Goal: Information Seeking & Learning: Learn about a topic

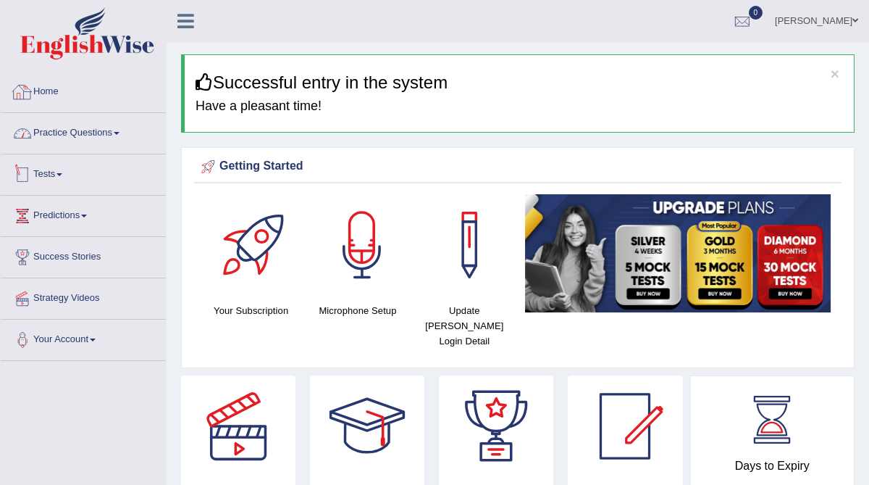
click at [100, 141] on link "Practice Questions" at bounding box center [83, 131] width 165 height 36
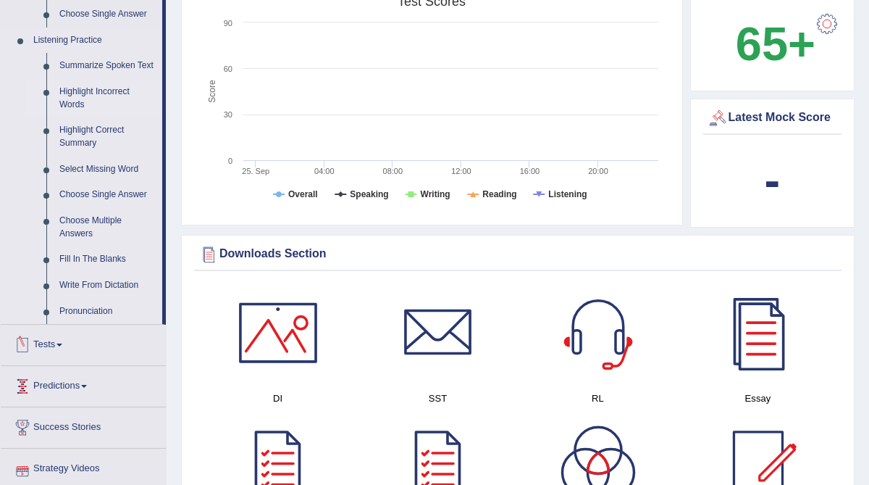
scroll to position [584, 0]
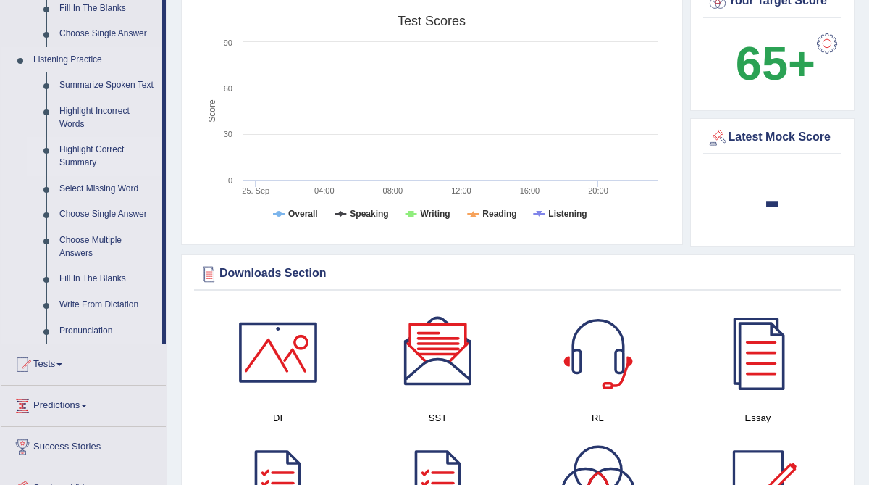
click at [87, 163] on link "Highlight Correct Summary" at bounding box center [107, 156] width 109 height 38
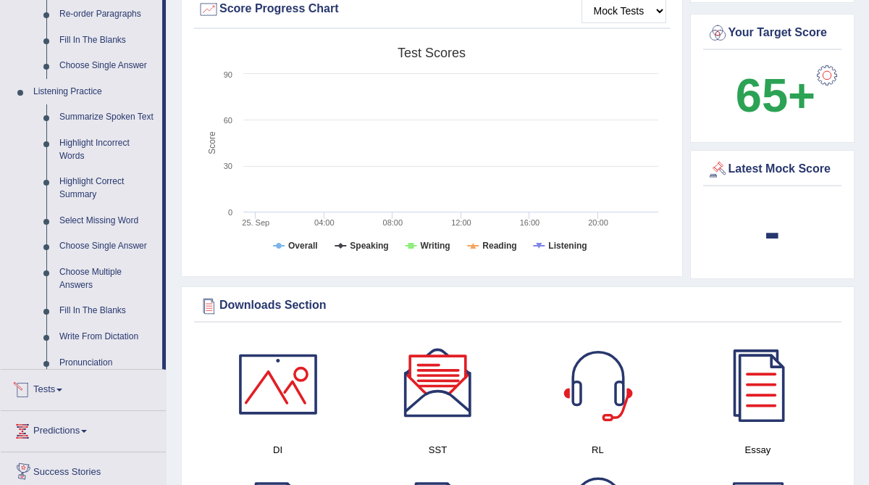
scroll to position [929, 0]
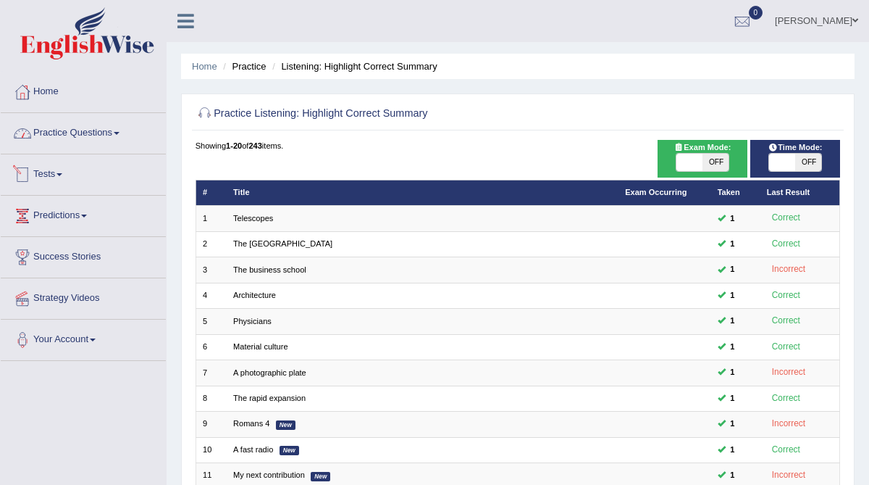
click at [100, 139] on link "Practice Questions" at bounding box center [83, 131] width 165 height 36
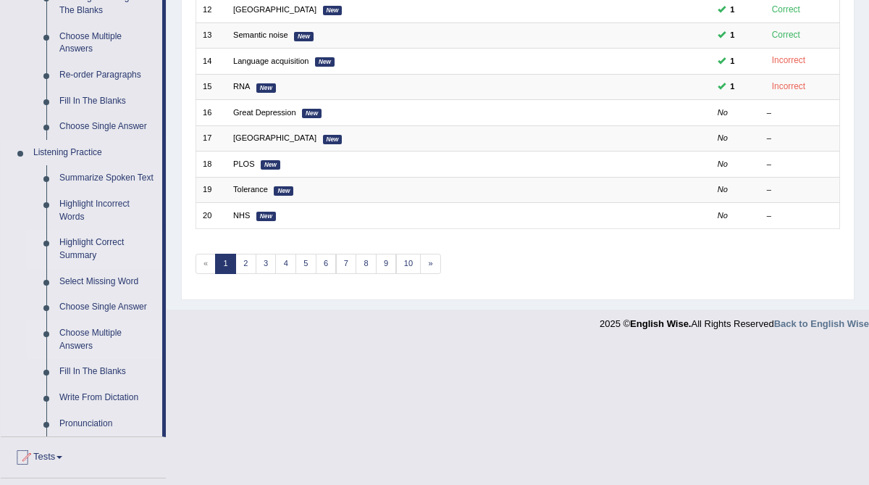
scroll to position [492, 0]
click at [107, 178] on link "Summarize Spoken Text" at bounding box center [107, 177] width 109 height 26
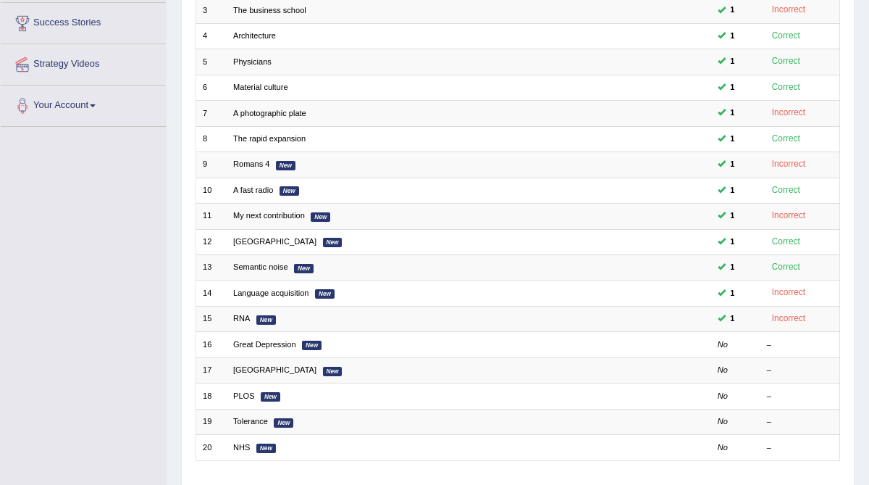
scroll to position [343, 0]
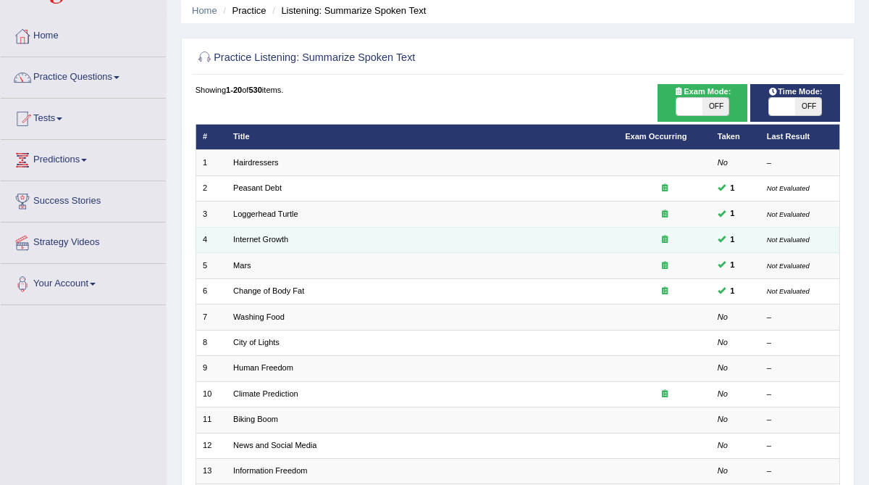
scroll to position [58, 0]
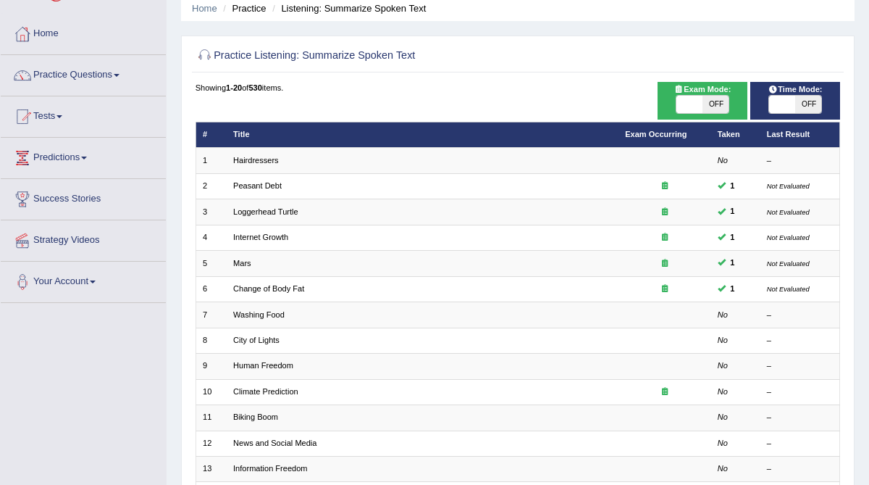
click at [789, 106] on span at bounding box center [782, 104] width 26 height 17
checkbox input "true"
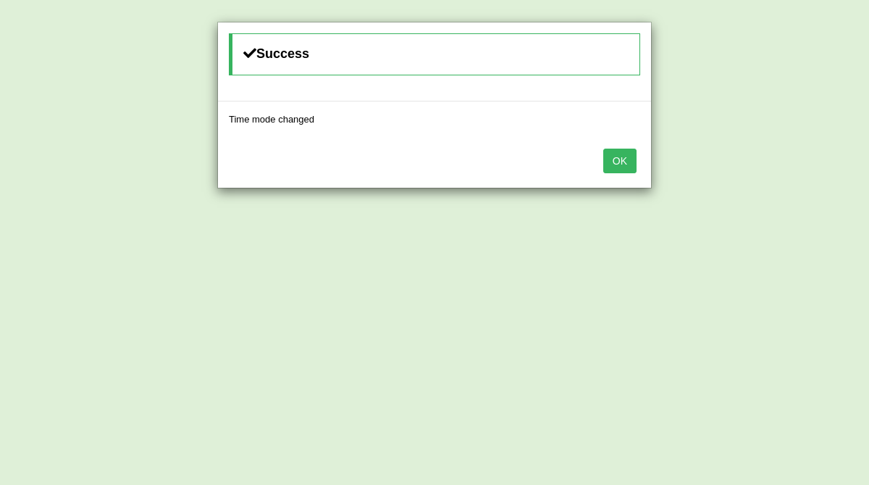
click at [627, 164] on button "OK" at bounding box center [619, 160] width 33 height 25
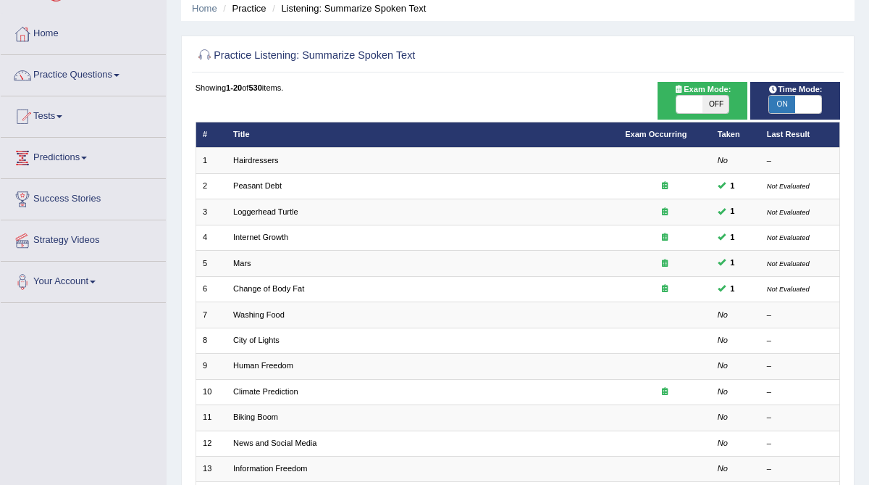
click at [684, 103] on span at bounding box center [689, 104] width 26 height 17
checkbox input "true"
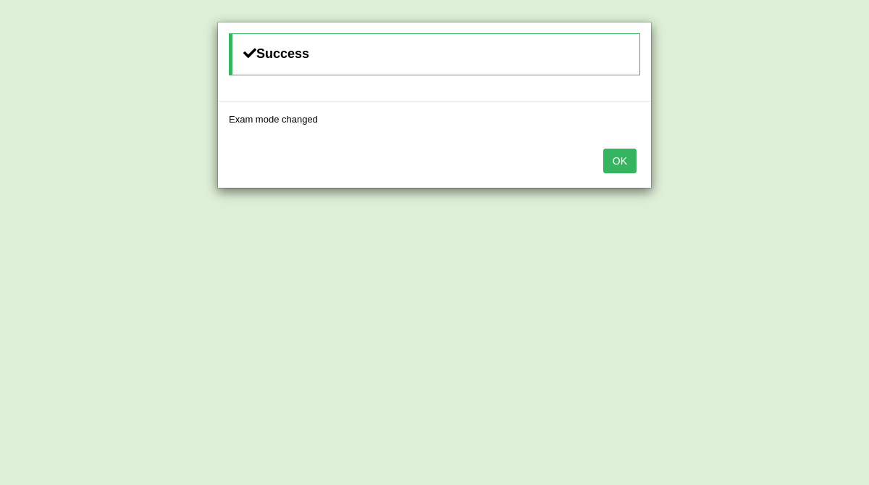
click at [631, 154] on button "OK" at bounding box center [619, 160] width 33 height 25
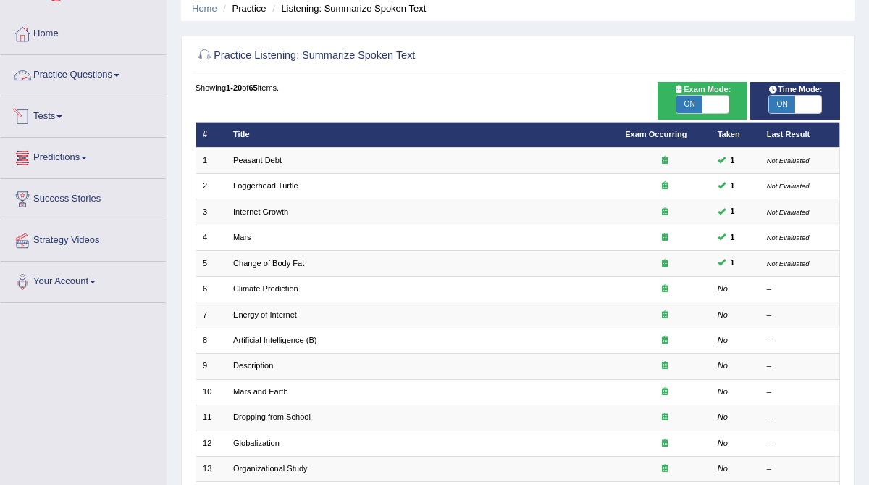
click at [65, 70] on link "Practice Questions" at bounding box center [83, 73] width 165 height 36
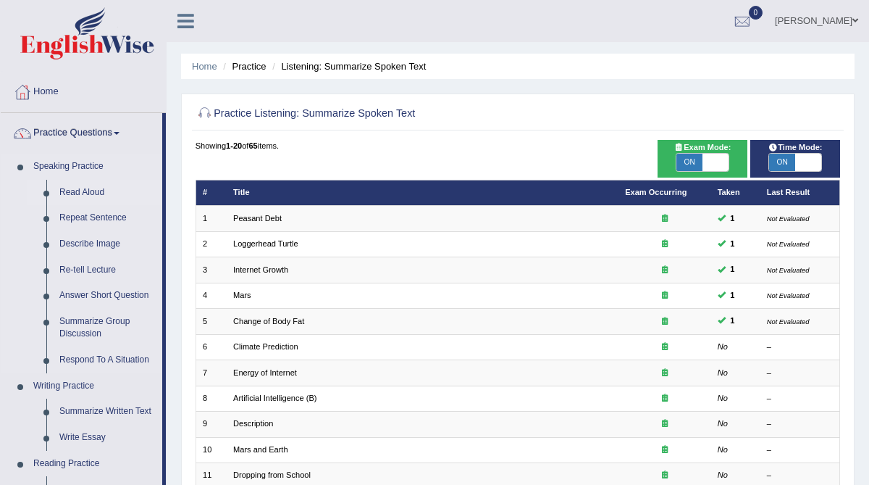
click at [97, 190] on link "Read Aloud" at bounding box center [107, 193] width 109 height 26
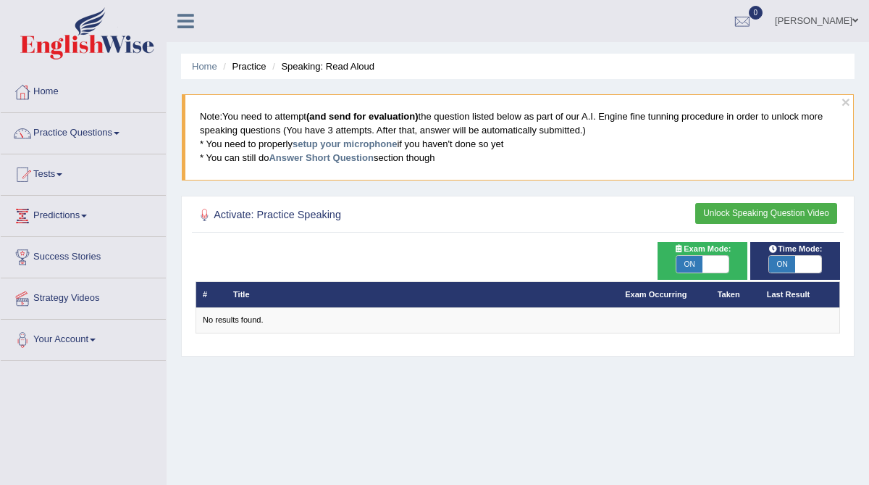
click at [700, 261] on span "ON" at bounding box center [689, 264] width 26 height 17
checkbox input "false"
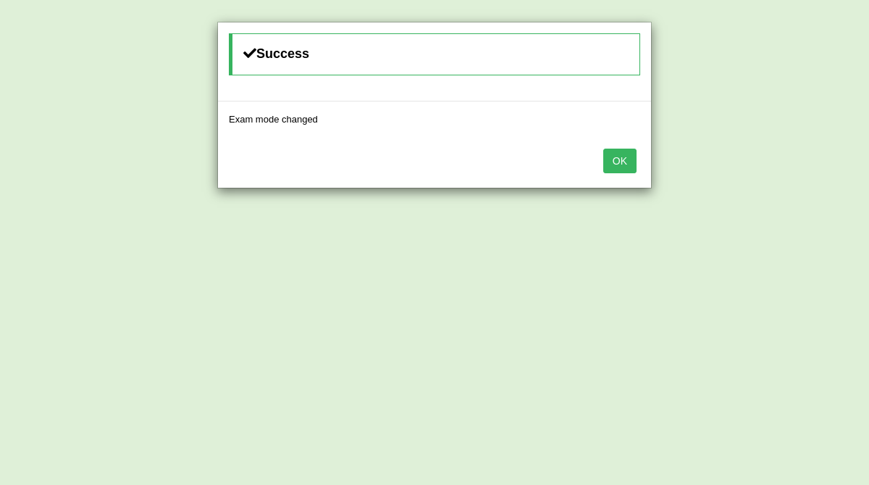
click at [631, 162] on button "OK" at bounding box center [619, 160] width 33 height 25
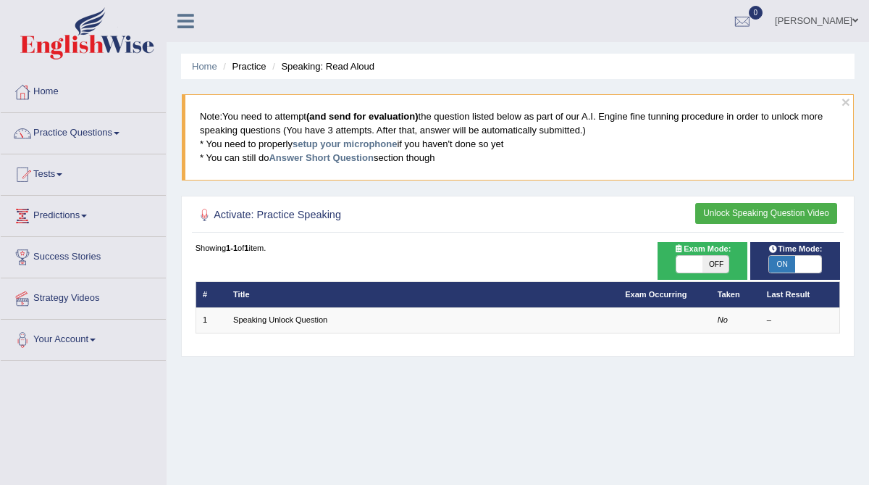
click at [800, 264] on span at bounding box center [808, 264] width 26 height 17
checkbox input "false"
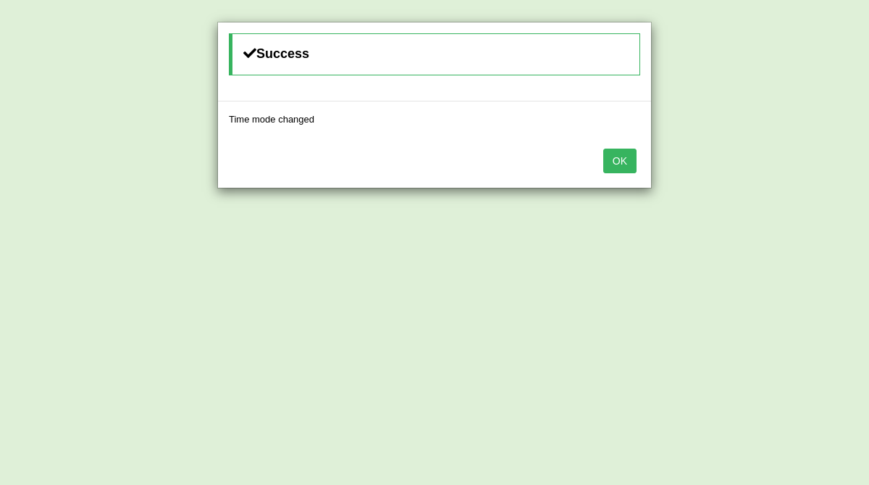
click at [641, 154] on div "OK" at bounding box center [434, 162] width 433 height 51
click at [633, 155] on button "OK" at bounding box center [619, 160] width 33 height 25
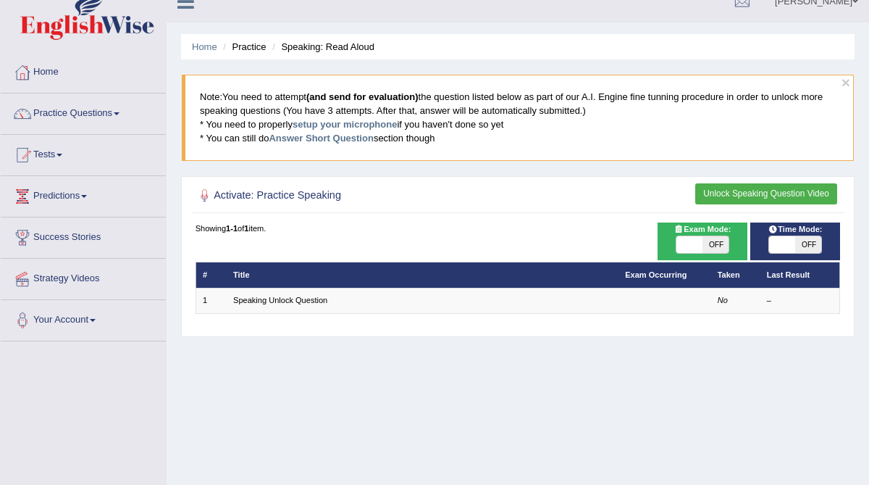
scroll to position [21, 0]
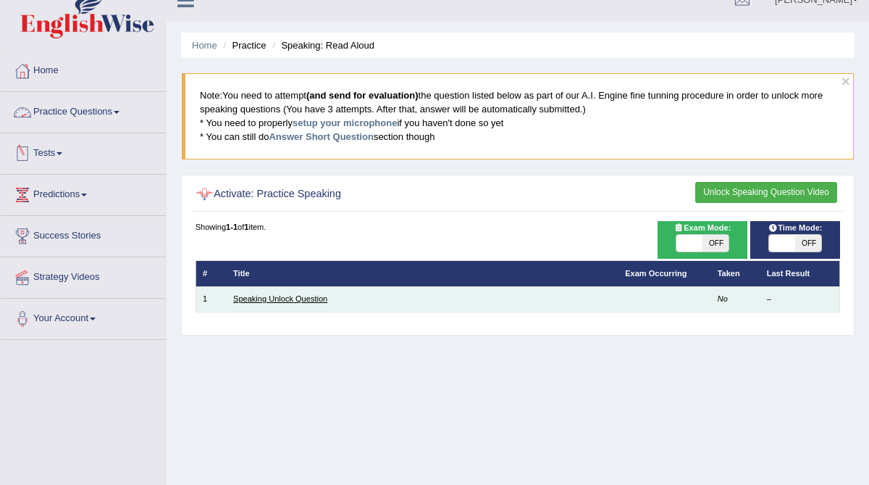
click at [274, 297] on link "Speaking Unlock Question" at bounding box center [280, 298] width 94 height 9
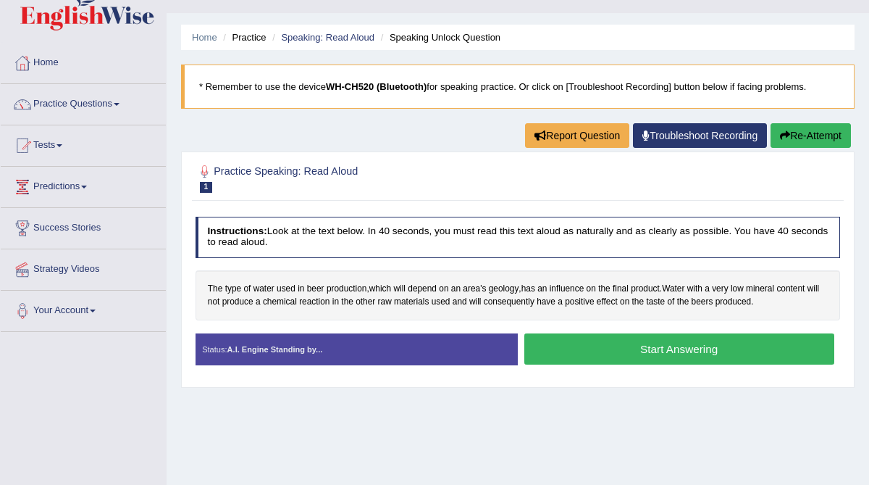
scroll to position [36, 0]
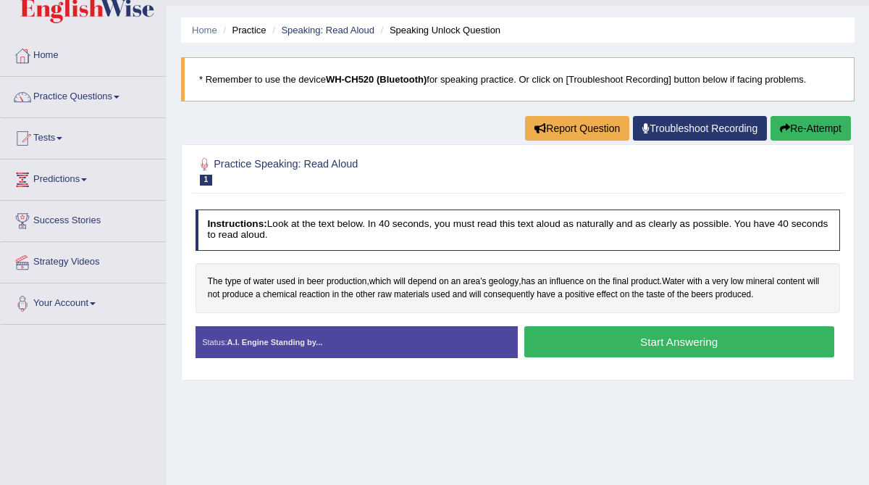
click at [580, 341] on button "Start Answering" at bounding box center [679, 341] width 310 height 31
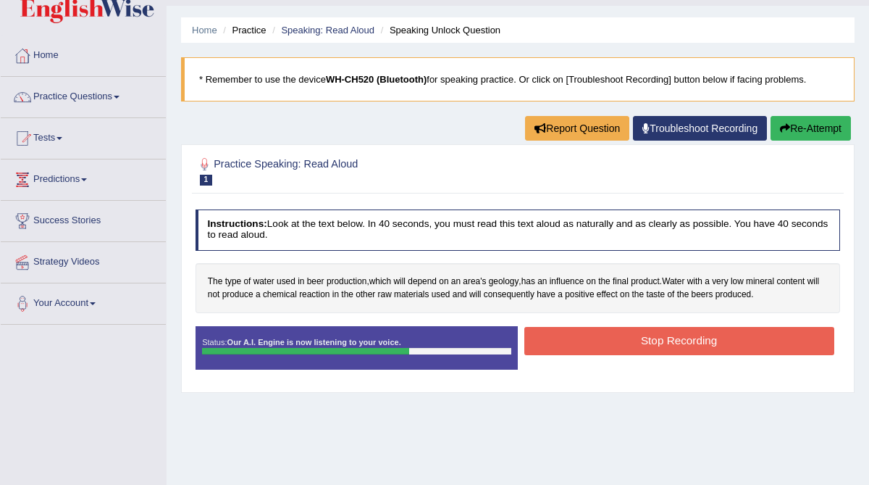
click at [700, 340] on button "Stop Recording" at bounding box center [679, 341] width 310 height 28
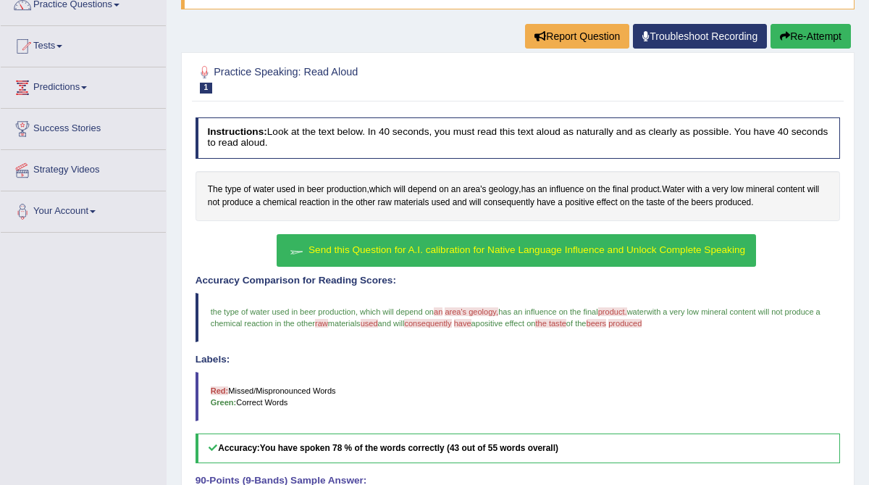
scroll to position [99, 0]
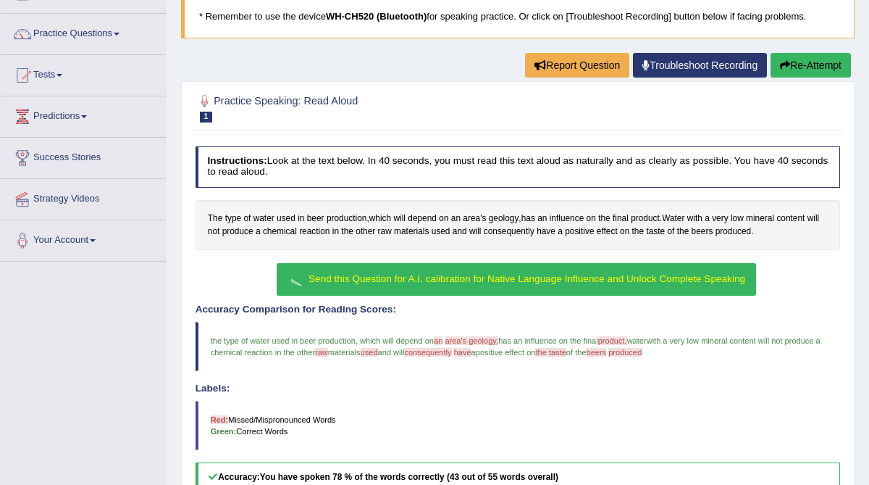
click at [414, 277] on span "Send this Question for A.I. calibration for Native Language Influence and Unloc…" at bounding box center [527, 278] width 437 height 11
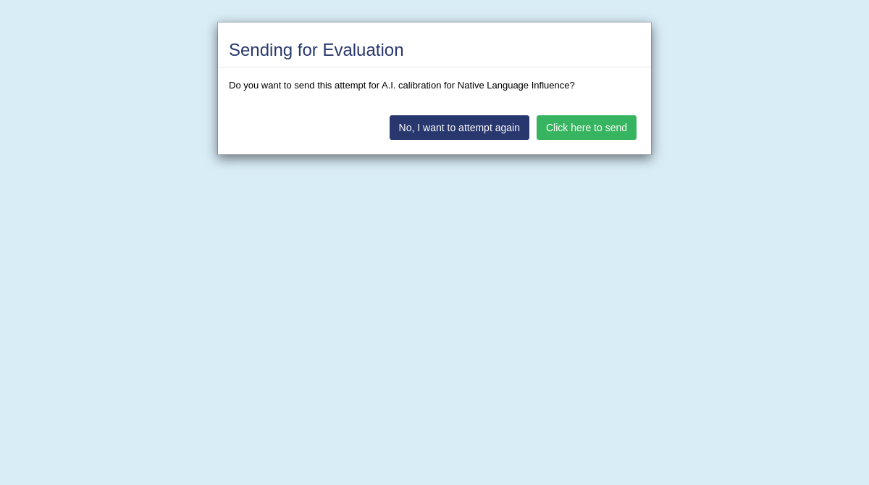
click at [584, 130] on button "Click here to send" at bounding box center [587, 127] width 100 height 25
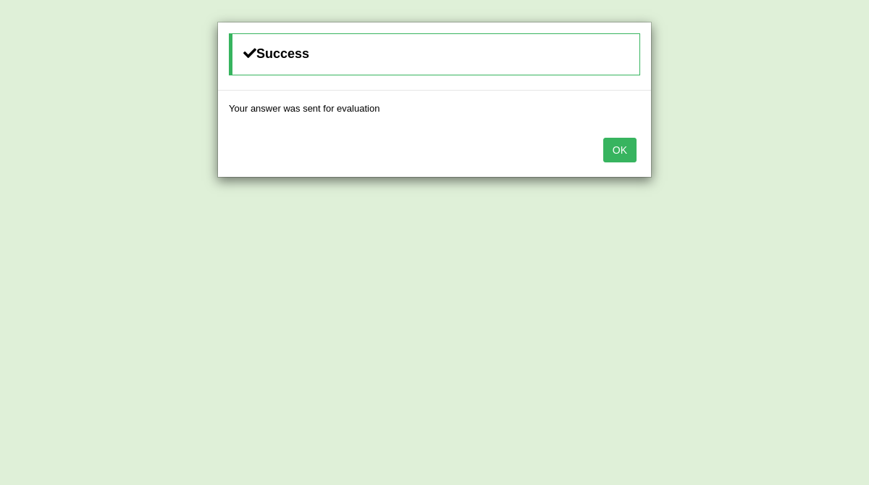
click at [620, 153] on button "OK" at bounding box center [619, 150] width 33 height 25
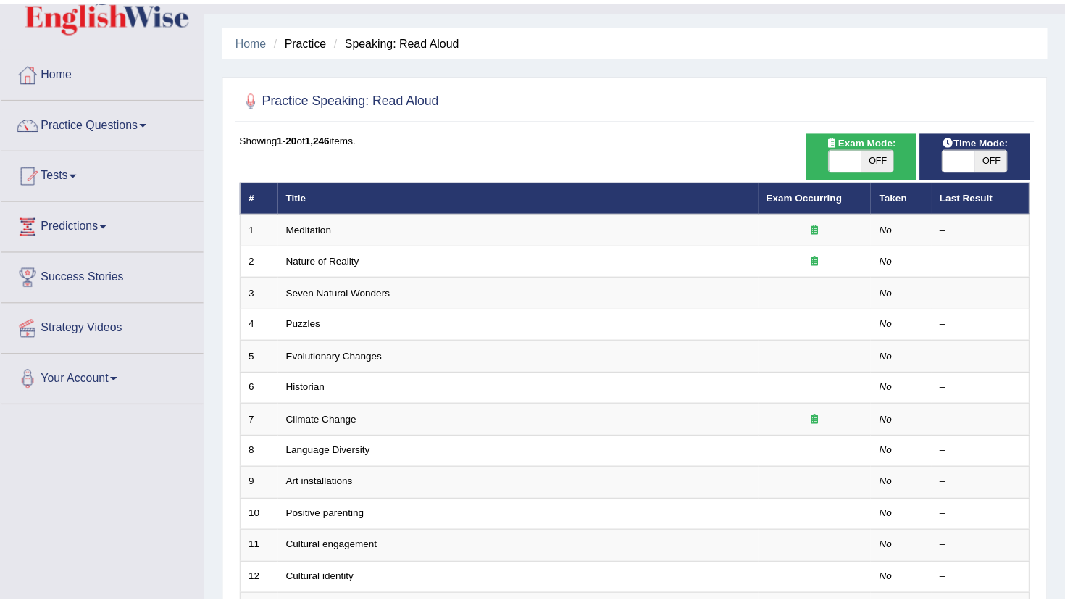
scroll to position [37, 0]
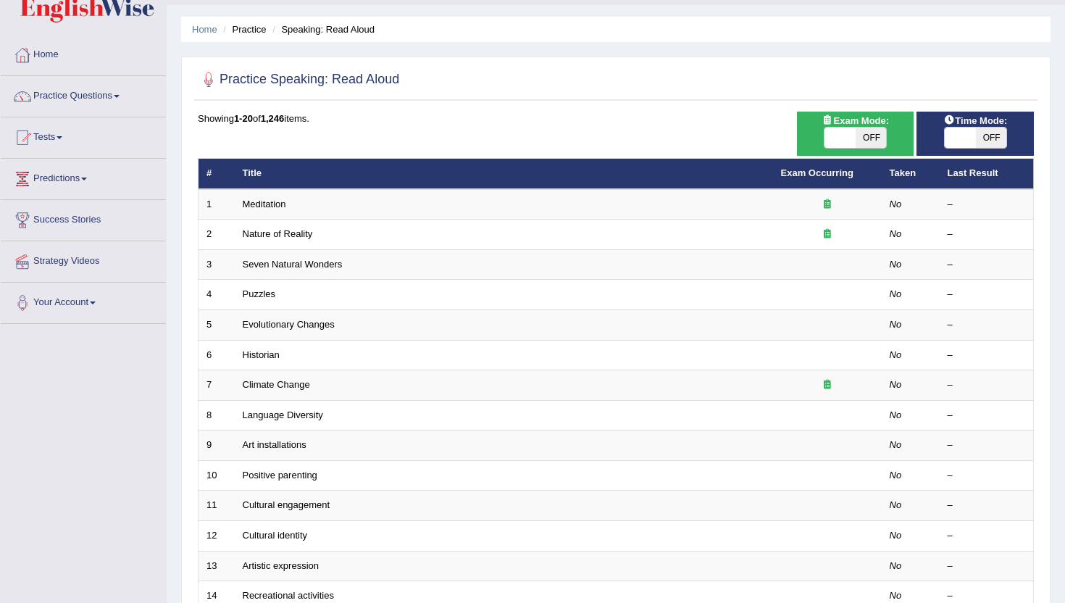
drag, startPoint x: 266, startPoint y: 180, endPoint x: 217, endPoint y: 131, distance: 69.1
click at [258, 167] on div "Showing 1-20 of 1,246 items. # Title Exam Occurring Taken Last Result 1 Meditat…" at bounding box center [616, 487] width 836 height 751
click at [114, 108] on link "Practice Questions" at bounding box center [83, 94] width 165 height 36
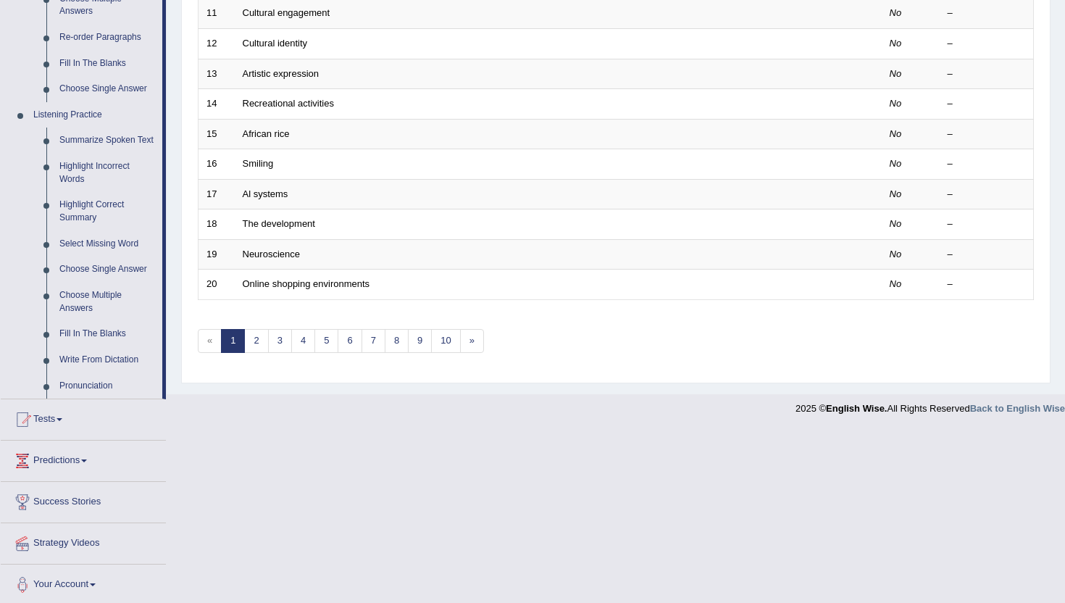
scroll to position [545, 0]
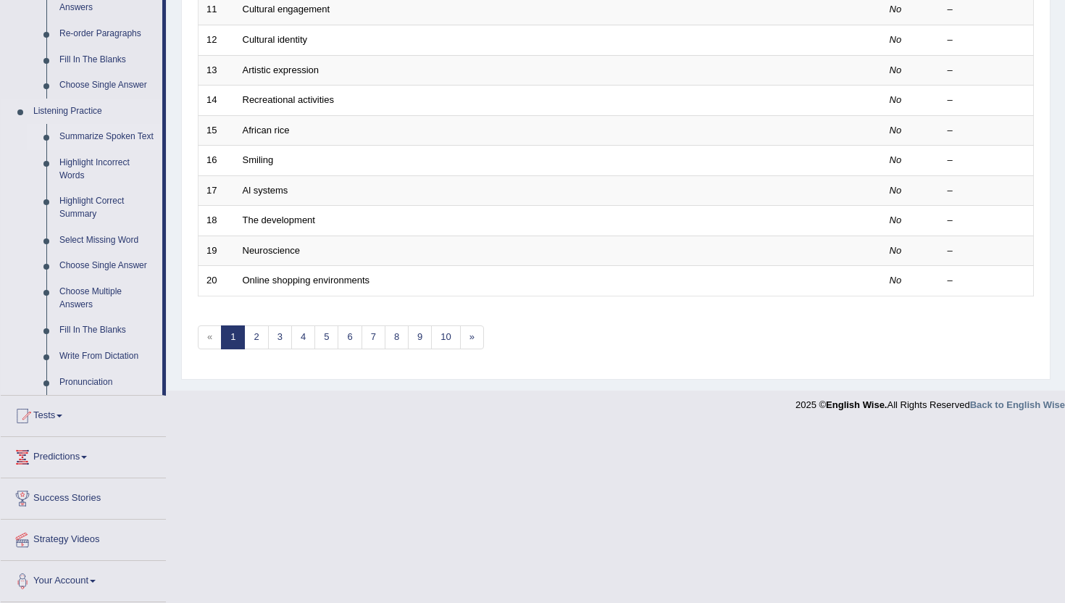
click at [92, 126] on link "Summarize Spoken Text" at bounding box center [107, 137] width 109 height 26
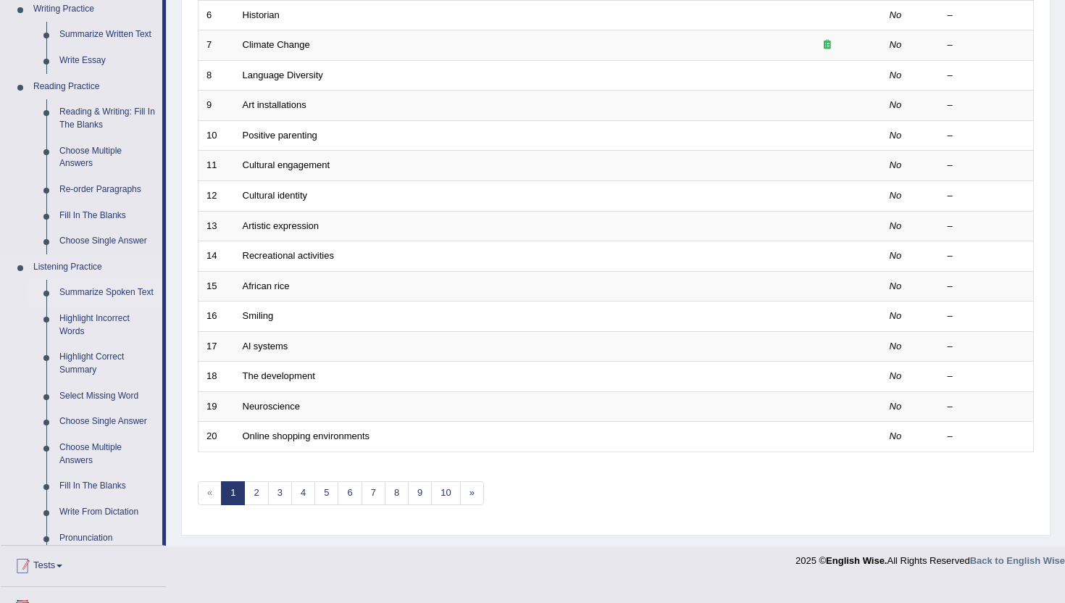
scroll to position [377, 0]
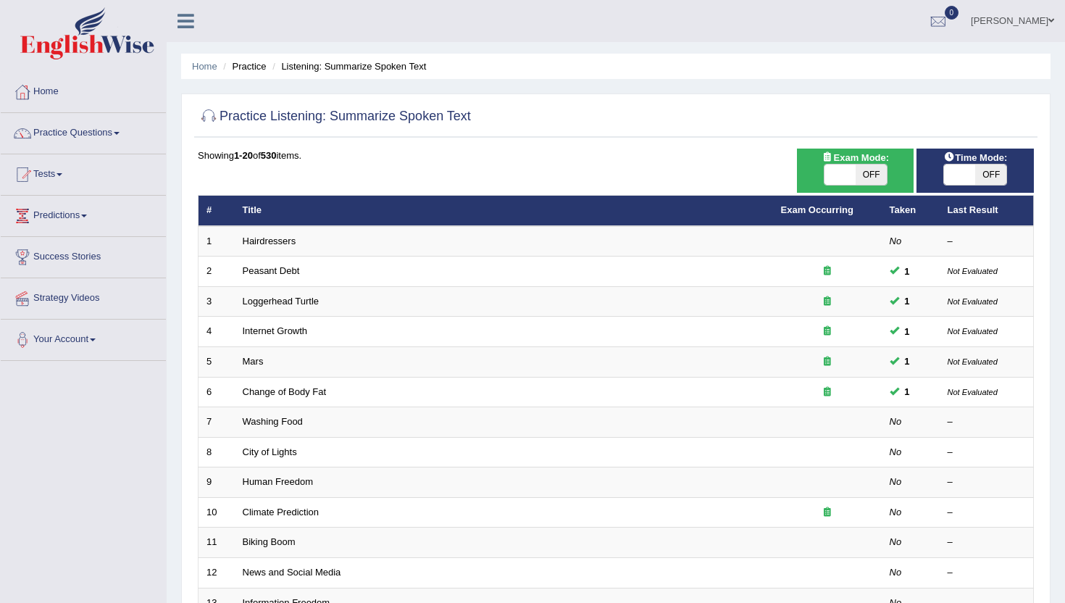
click at [846, 171] on span at bounding box center [839, 174] width 31 height 20
checkbox input "true"
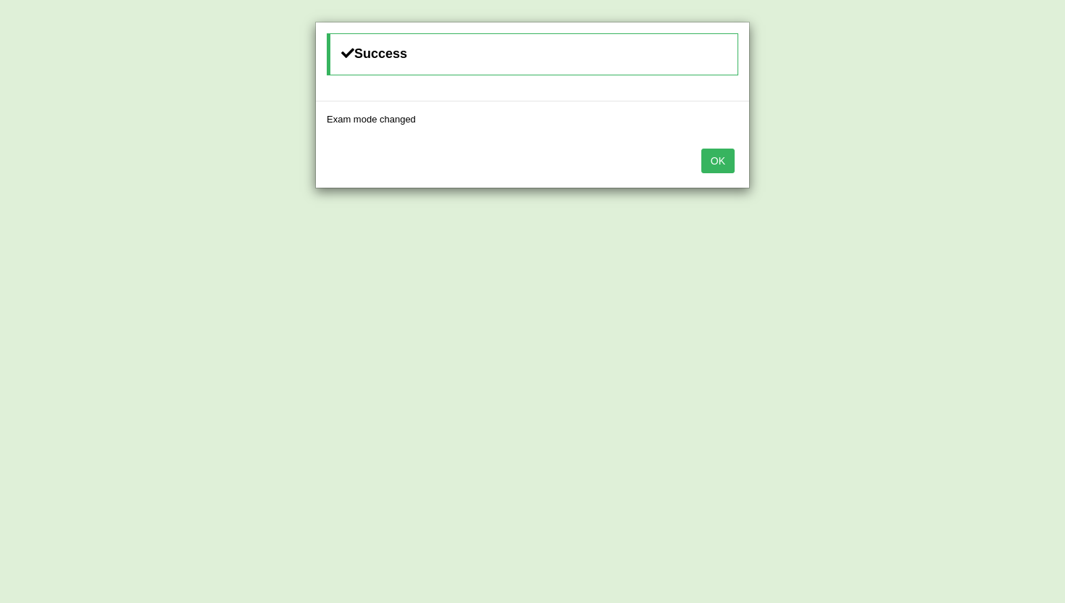
click at [718, 168] on button "OK" at bounding box center [717, 160] width 33 height 25
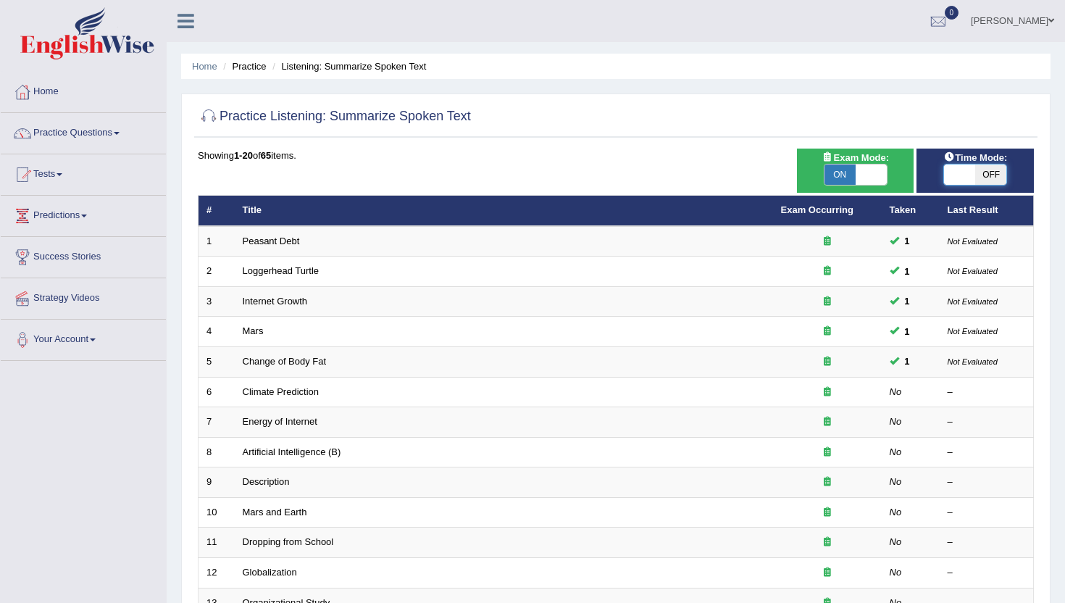
click at [966, 170] on span at bounding box center [959, 174] width 31 height 20
checkbox input "true"
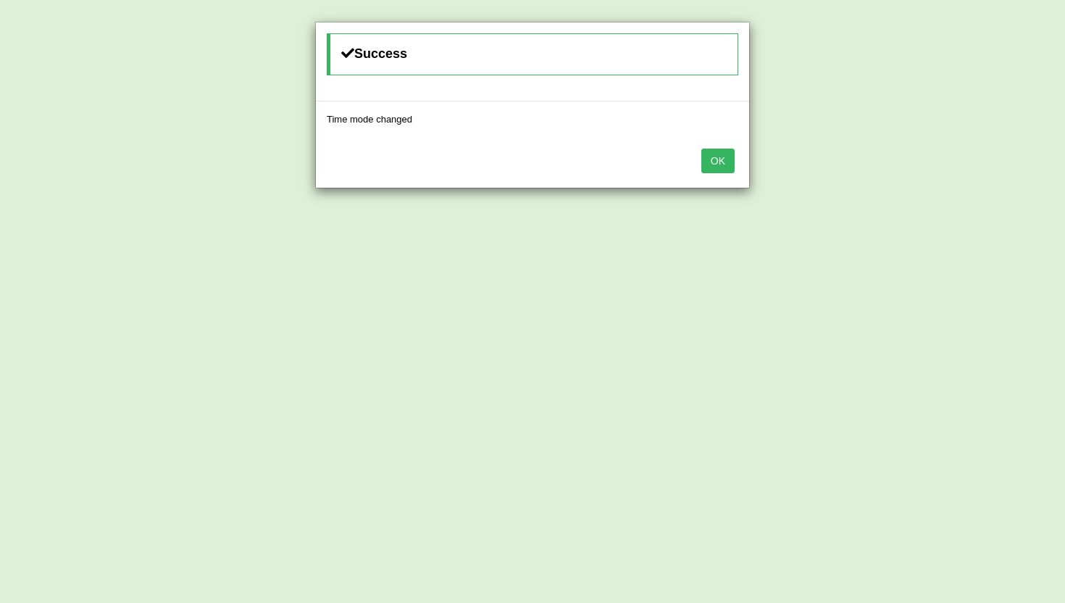
click at [722, 156] on button "OK" at bounding box center [717, 160] width 33 height 25
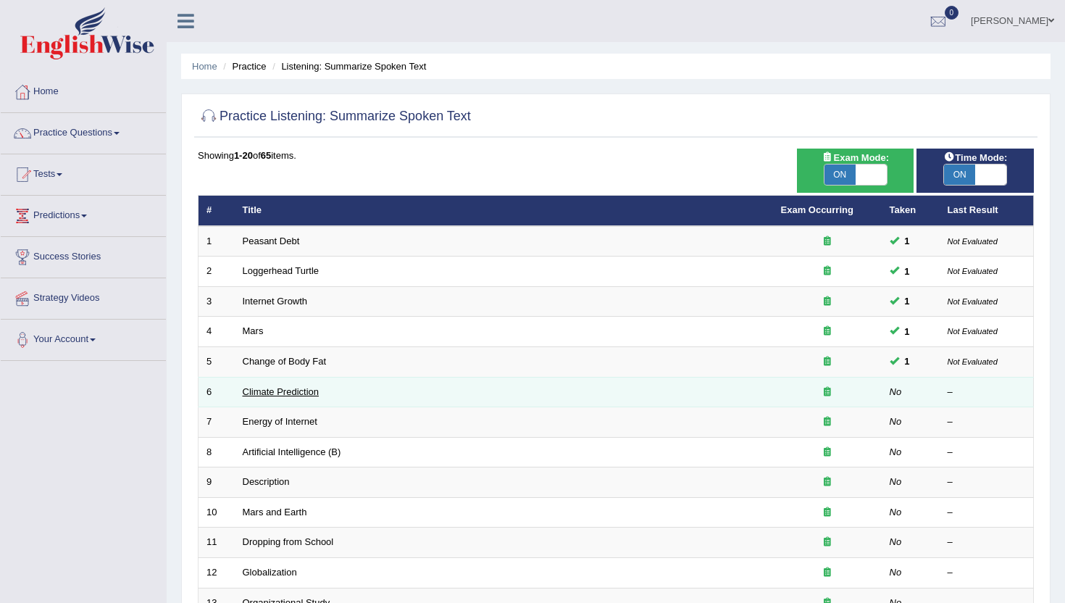
click at [261, 390] on link "Climate Prediction" at bounding box center [281, 391] width 77 height 11
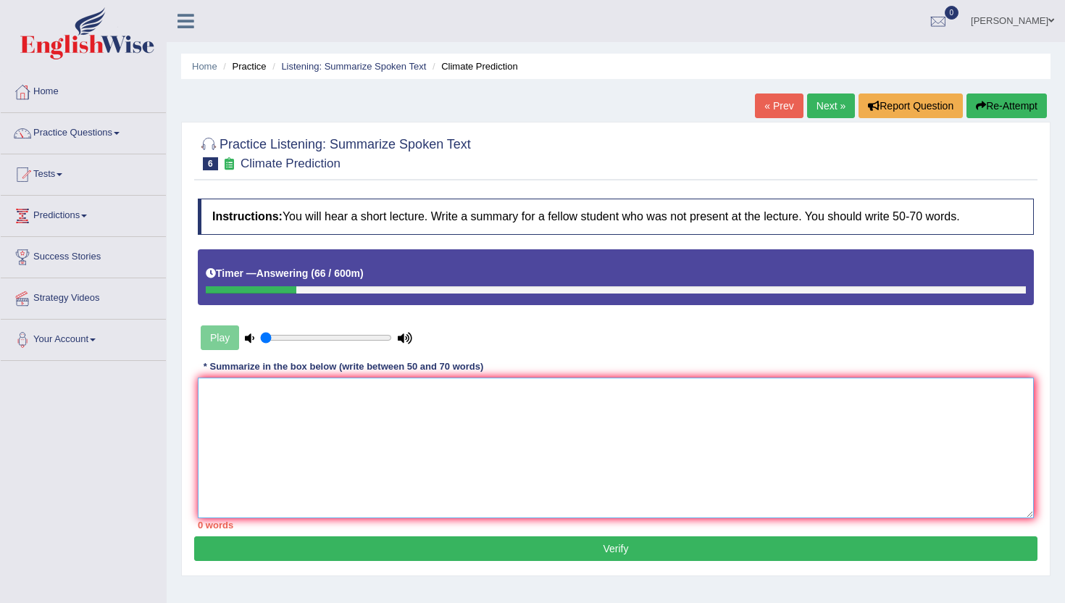
click at [261, 390] on textarea at bounding box center [616, 447] width 836 height 141
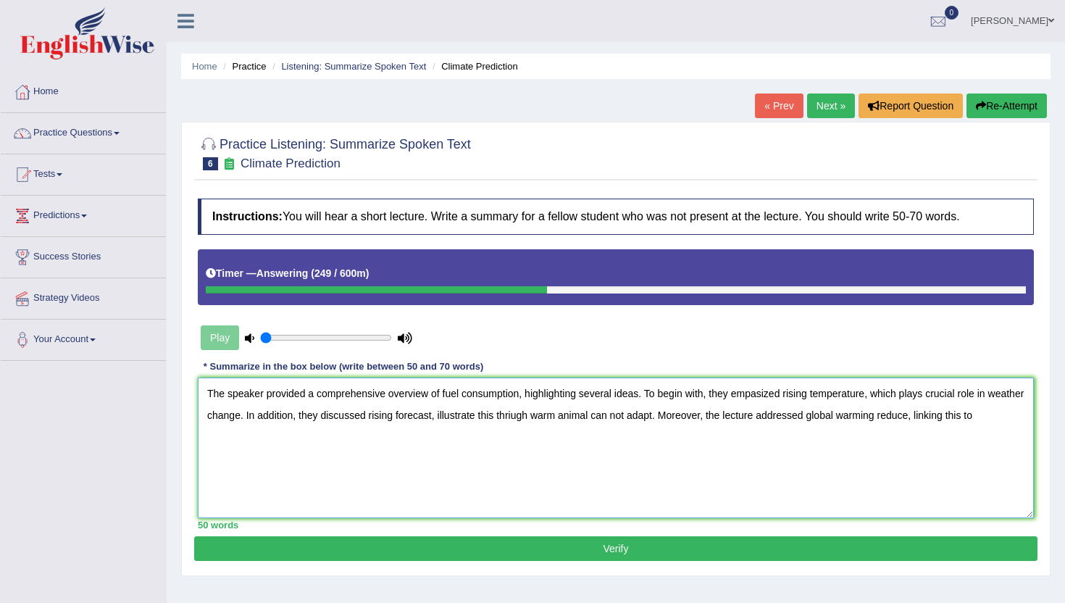
click at [553, 417] on textarea "The speaker provided a comprehensive overview of fuel consumption, highlighting…" at bounding box center [616, 447] width 836 height 141
click at [1026, 414] on textarea "The speaker provided a comprehensive overview of fuel consumption, highlighting…" at bounding box center [616, 447] width 836 height 141
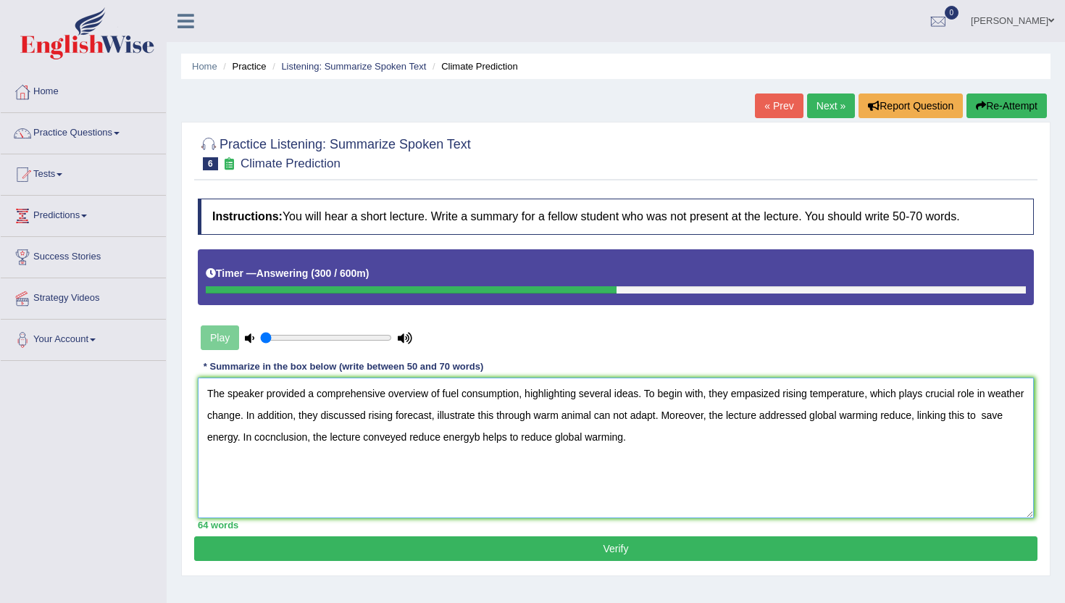
click at [501, 441] on textarea "The speaker provided a comprehensive overview of fuel consumption, highlighting…" at bounding box center [616, 447] width 836 height 141
type textarea "The speaker provided a comprehensive overview of fuel consumption, highlighting…"
click at [558, 546] on button "Verify" at bounding box center [615, 548] width 843 height 25
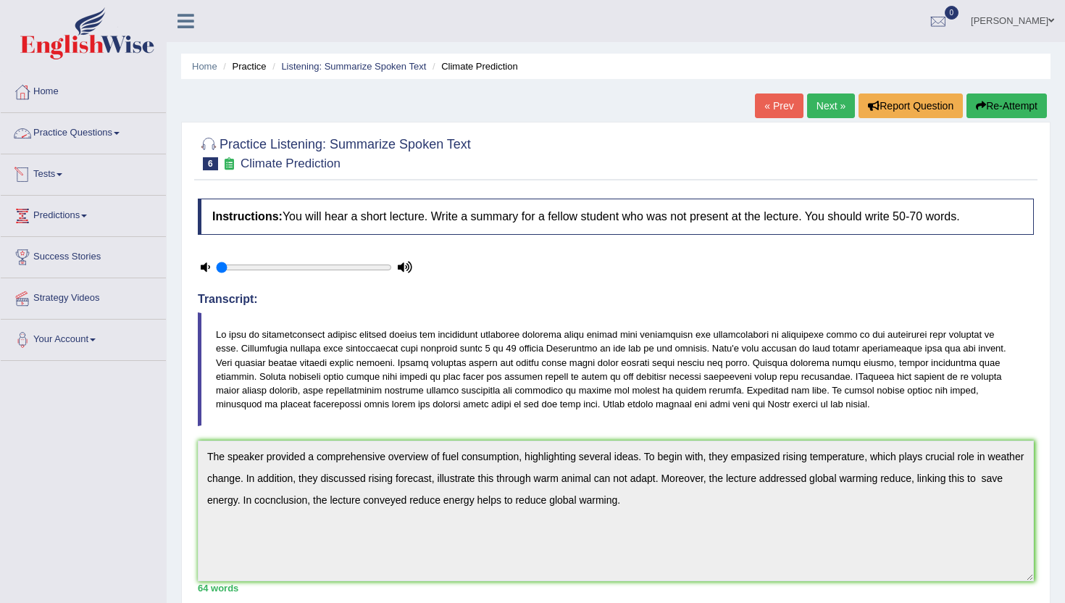
click at [137, 136] on link "Practice Questions" at bounding box center [83, 131] width 165 height 36
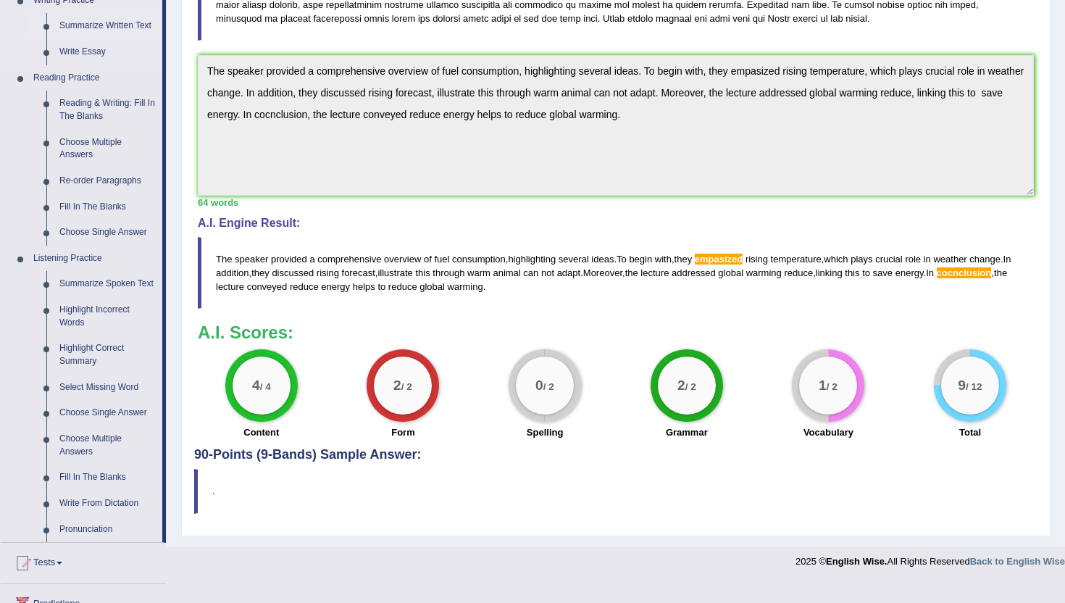
scroll to position [387, 0]
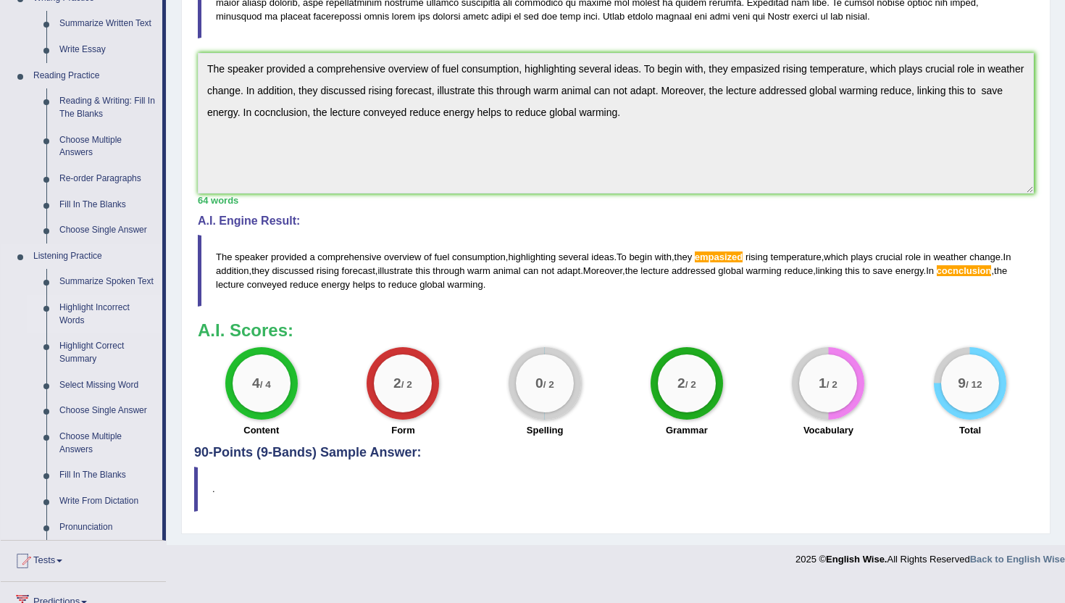
click at [114, 322] on link "Highlight Incorrect Words" at bounding box center [107, 314] width 109 height 38
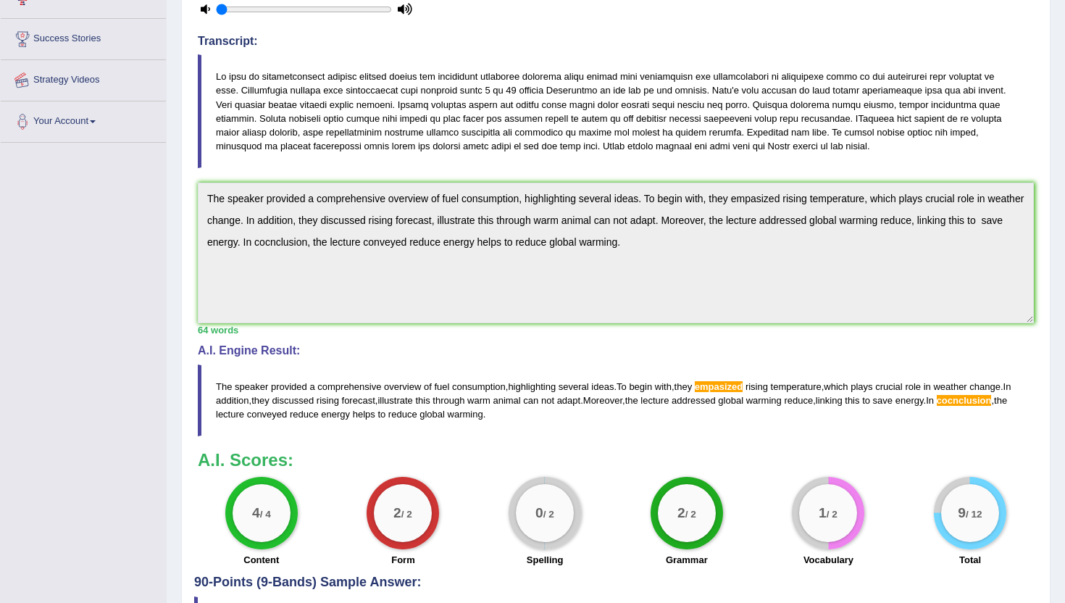
scroll to position [366, 0]
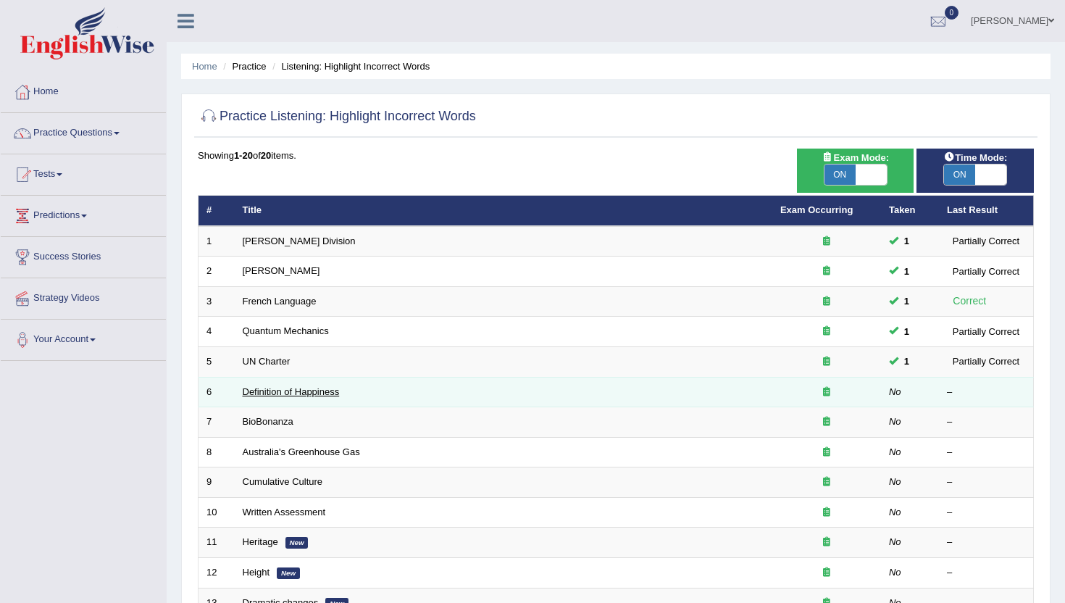
click at [276, 388] on link "Definition of Happiness" at bounding box center [291, 391] width 97 height 11
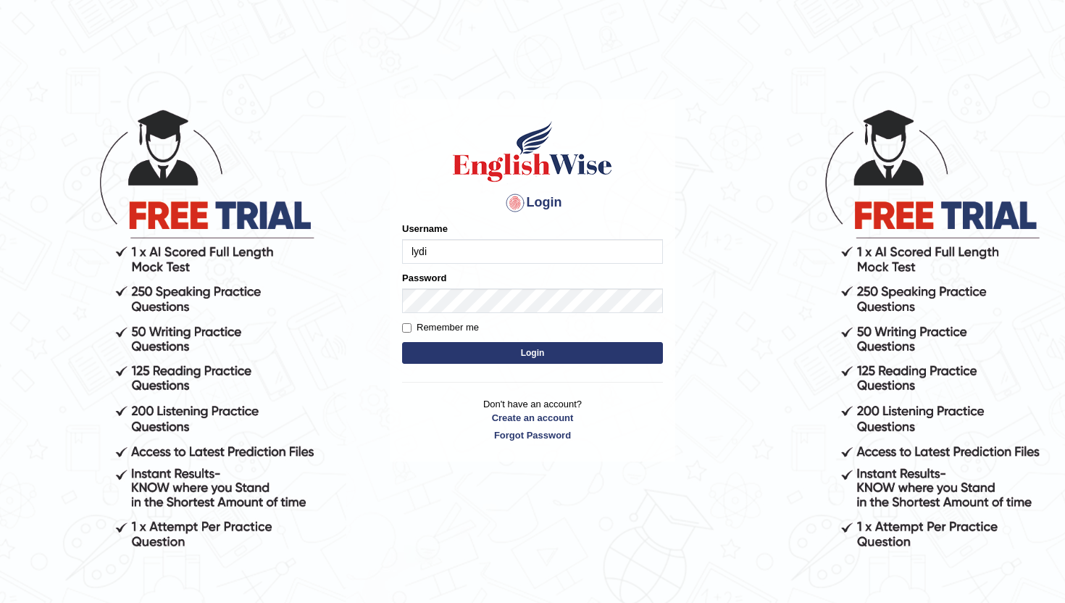
type input "lydiaN"
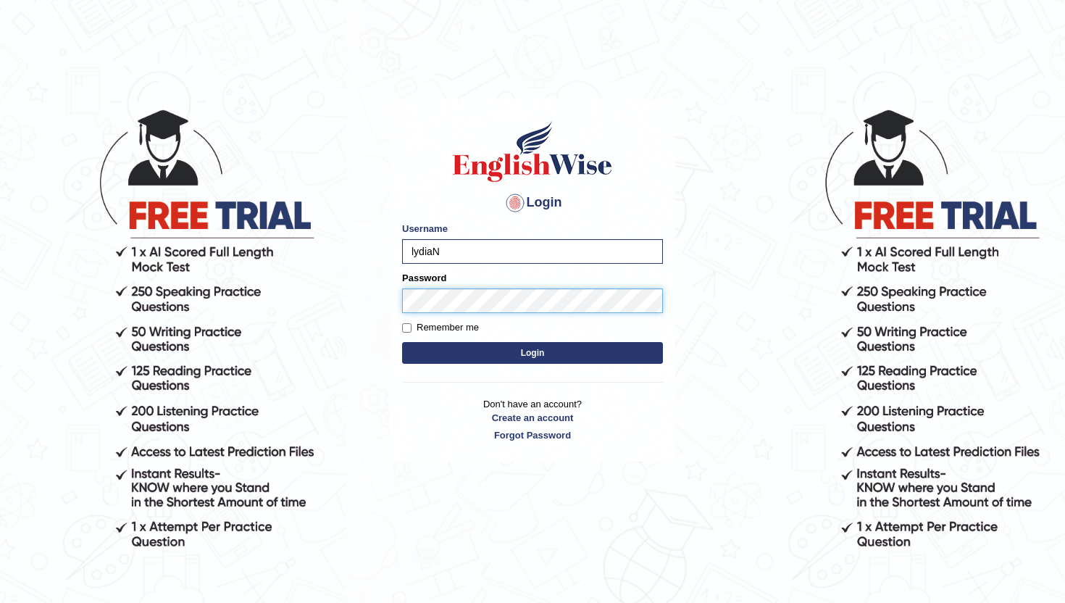
click at [402, 342] on button "Login" at bounding box center [532, 353] width 261 height 22
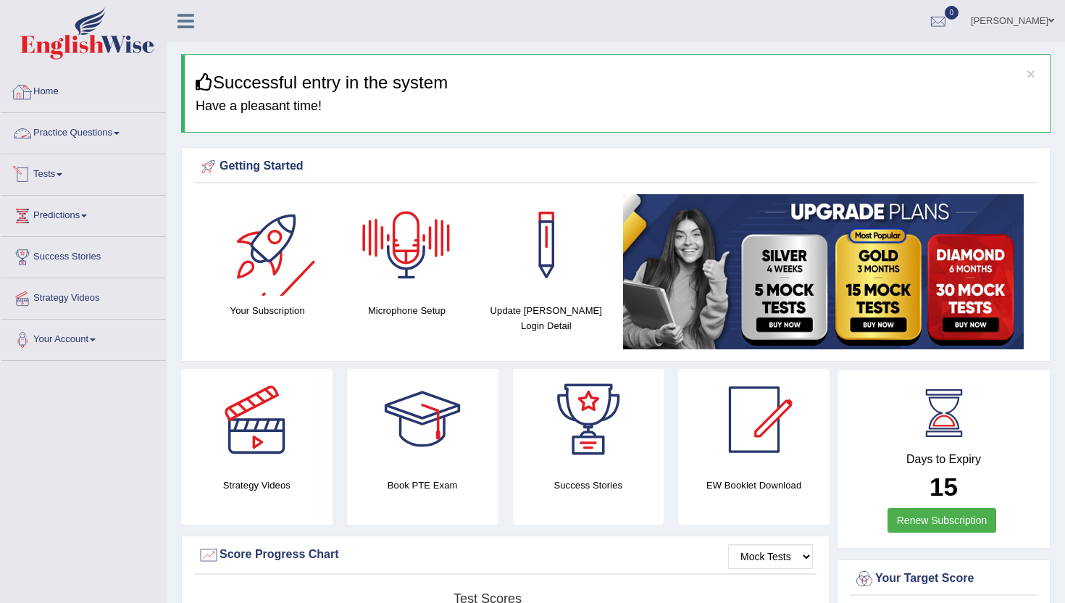
click at [84, 138] on link "Practice Questions" at bounding box center [83, 131] width 165 height 36
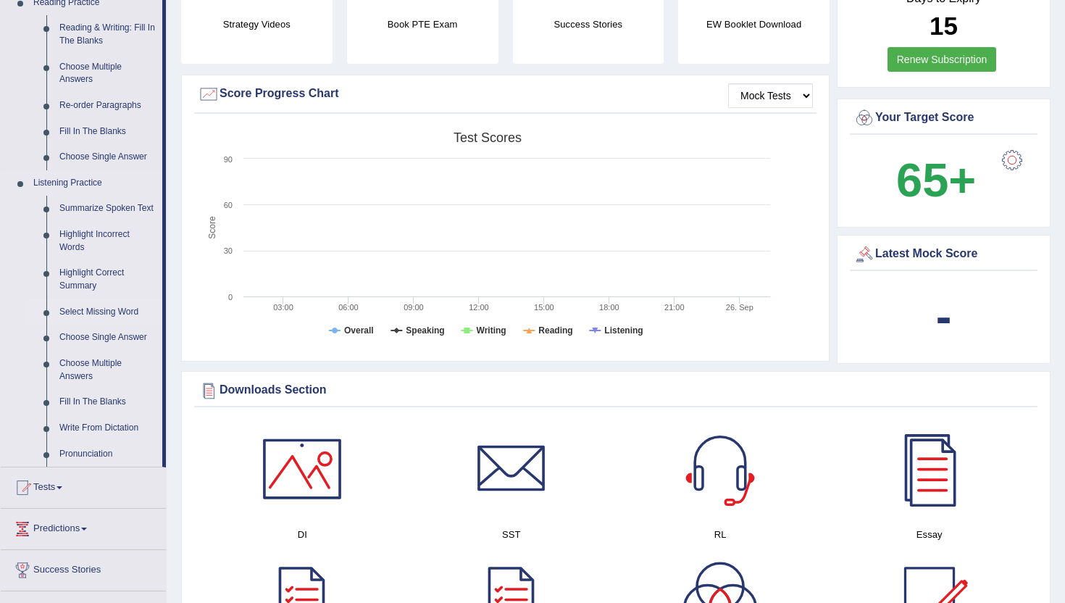
scroll to position [461, 0]
click at [102, 247] on link "Highlight Incorrect Words" at bounding box center [107, 240] width 109 height 38
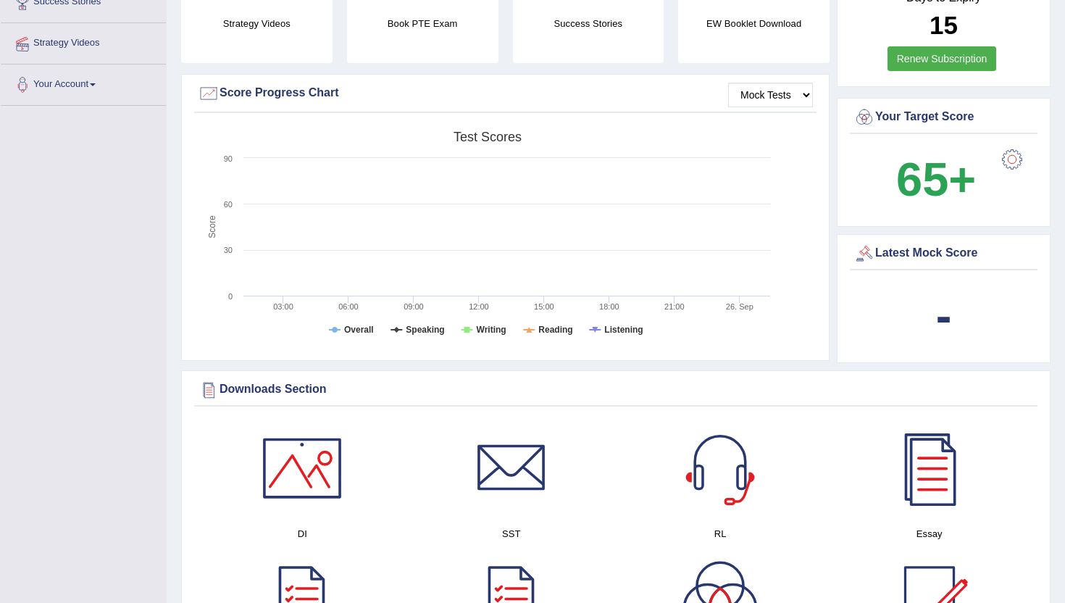
scroll to position [176, 0]
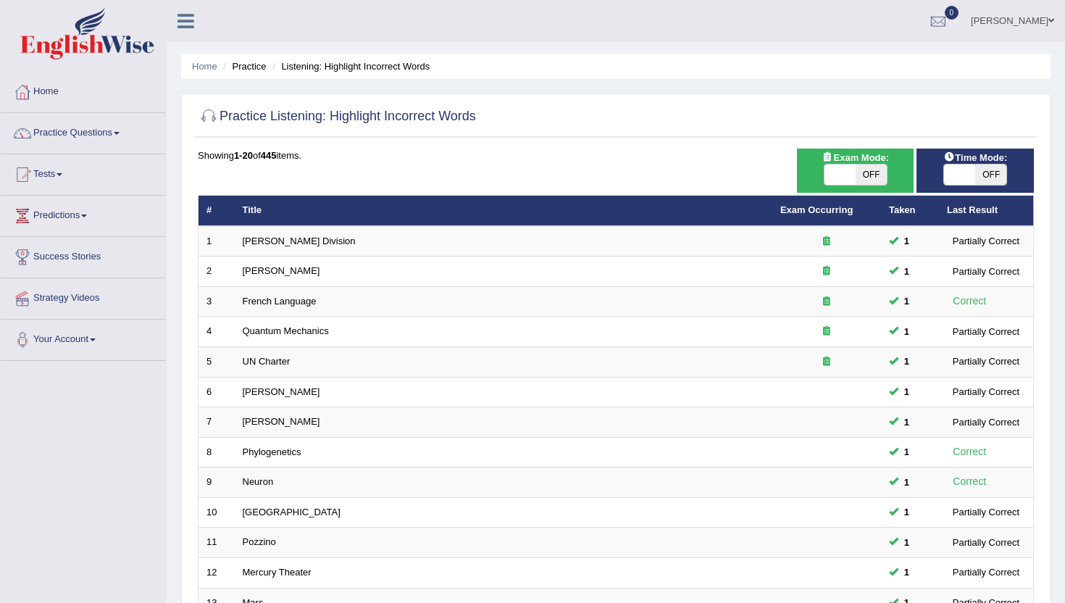
click at [848, 171] on span at bounding box center [839, 174] width 31 height 20
checkbox input "true"
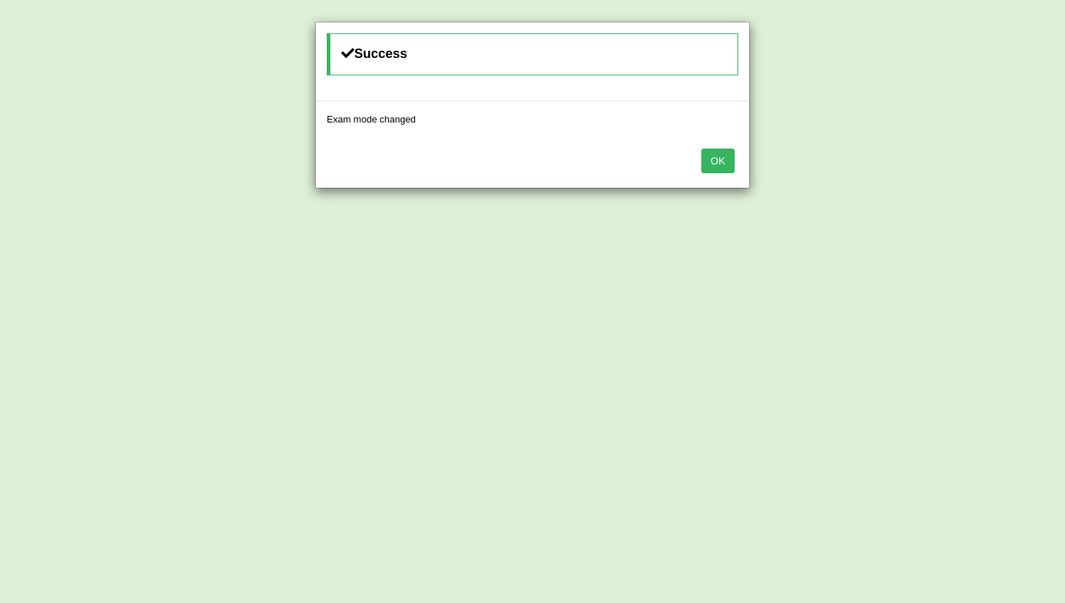
click at [729, 161] on button "OK" at bounding box center [717, 160] width 33 height 25
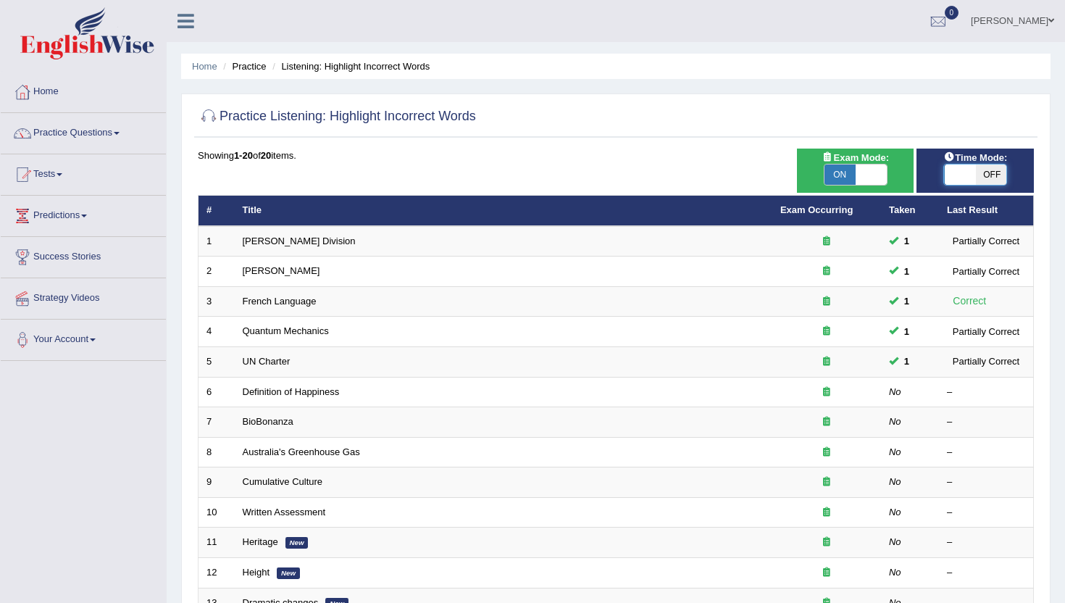
click at [956, 178] on span at bounding box center [959, 174] width 31 height 20
checkbox input "true"
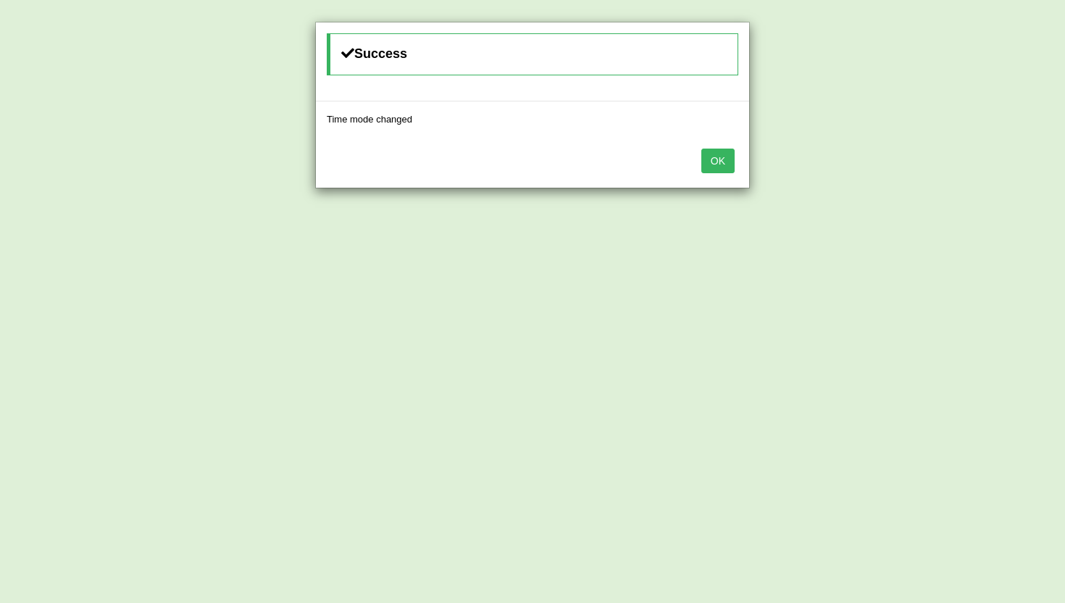
click at [716, 162] on button "OK" at bounding box center [717, 160] width 33 height 25
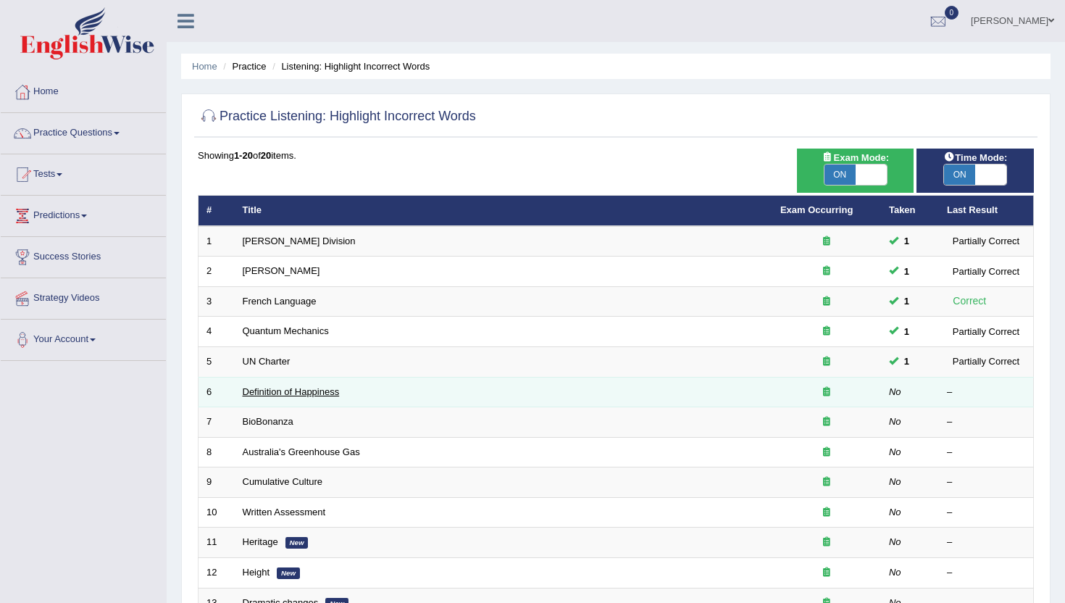
click at [323, 392] on link "Definition of Happiness" at bounding box center [291, 391] width 97 height 11
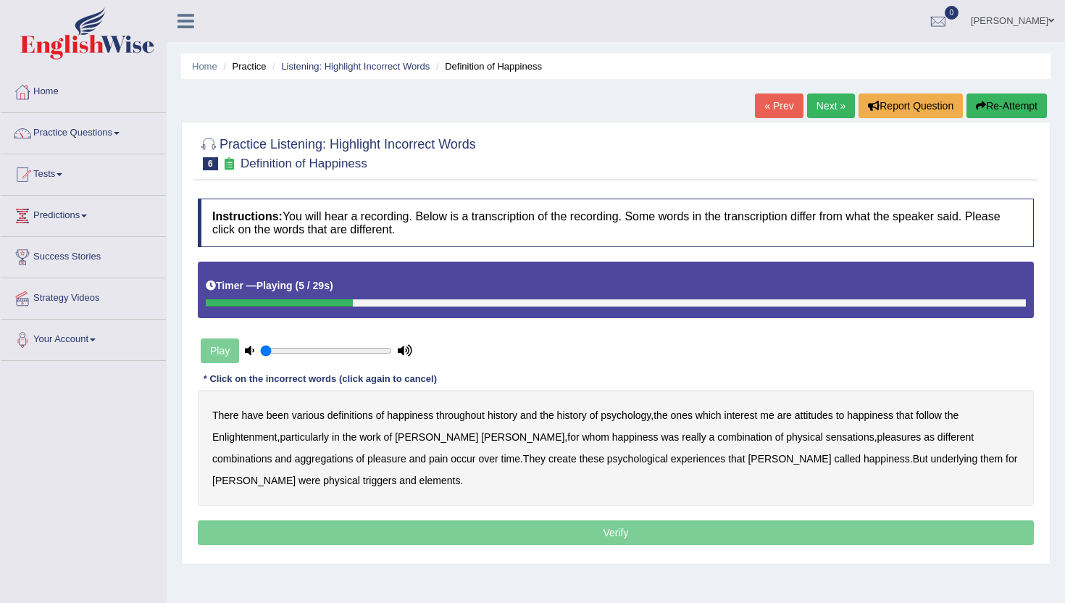
click at [611, 415] on b "psychology" at bounding box center [625, 415] width 50 height 12
click at [821, 410] on b "attitudes" at bounding box center [814, 415] width 38 height 12
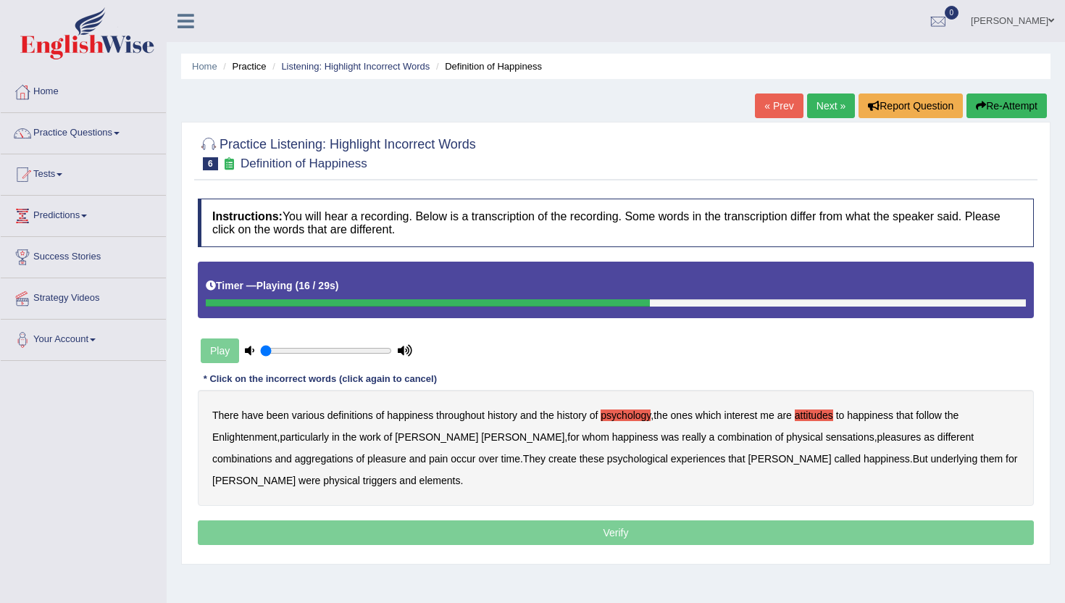
click at [826, 435] on b "sensations" at bounding box center [850, 437] width 49 height 12
click at [548, 458] on b "create" at bounding box center [562, 459] width 28 height 12
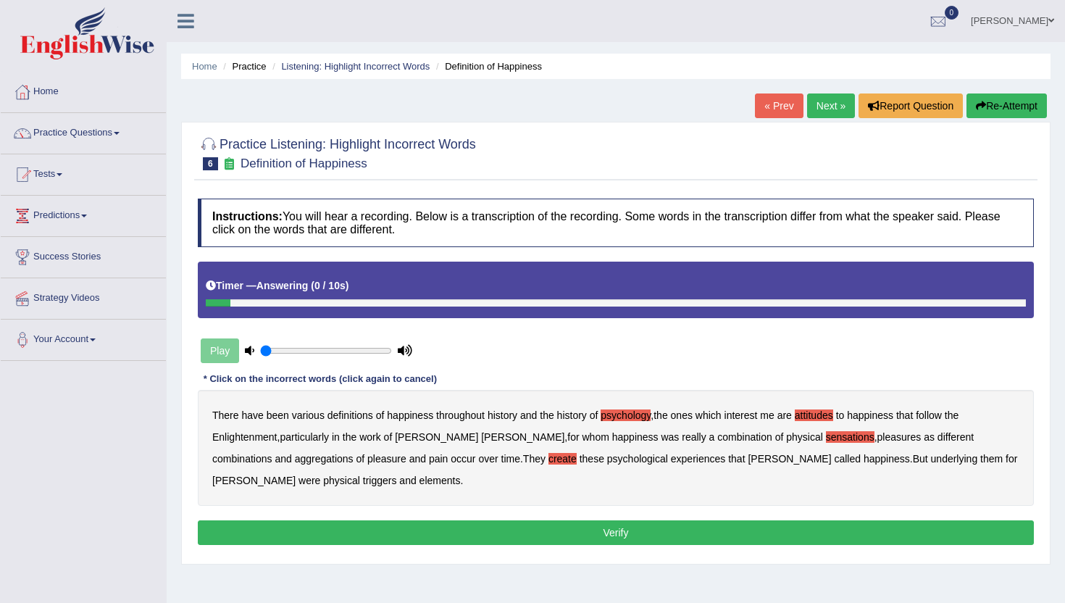
click at [419, 482] on b "elements" at bounding box center [439, 480] width 41 height 12
click at [327, 529] on button "Verify" at bounding box center [616, 532] width 836 height 25
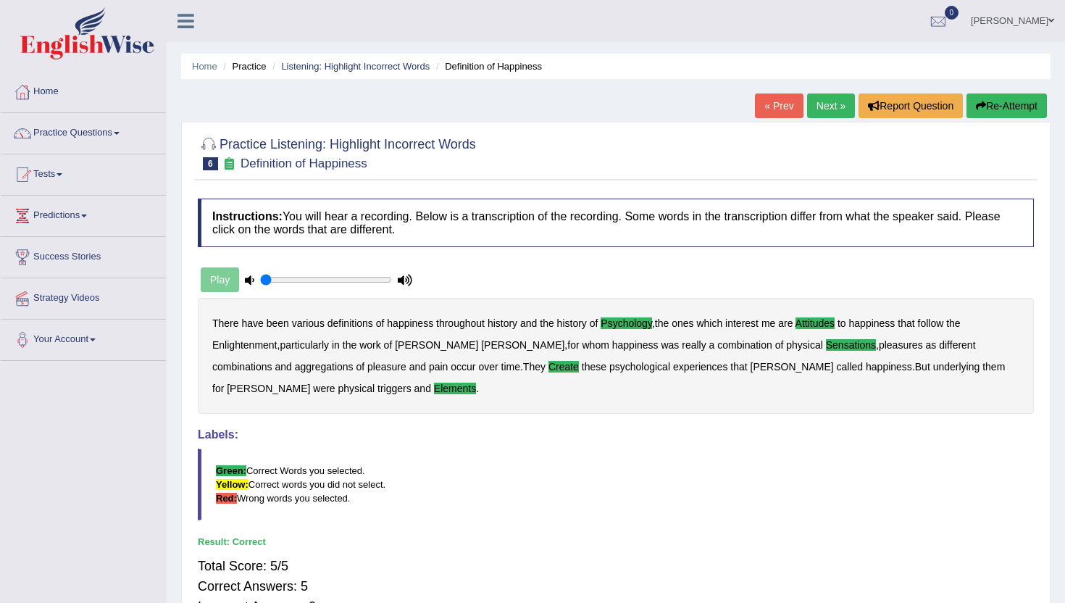
click at [828, 112] on link "Next »" at bounding box center [831, 105] width 48 height 25
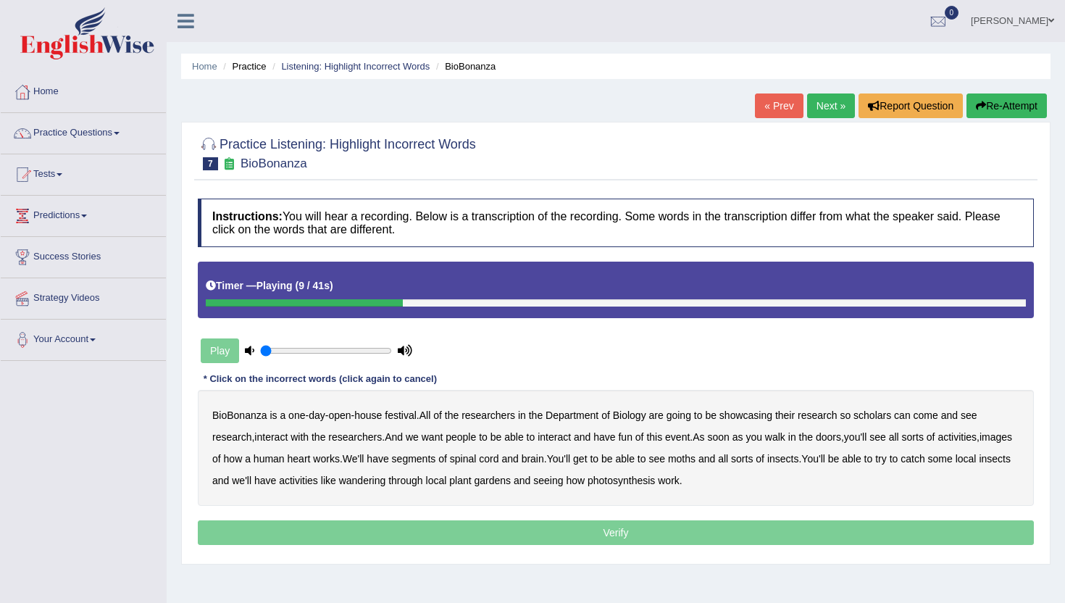
click at [866, 415] on b "scholars" at bounding box center [872, 415] width 38 height 12
click at [979, 443] on b "images" at bounding box center [995, 437] width 33 height 12
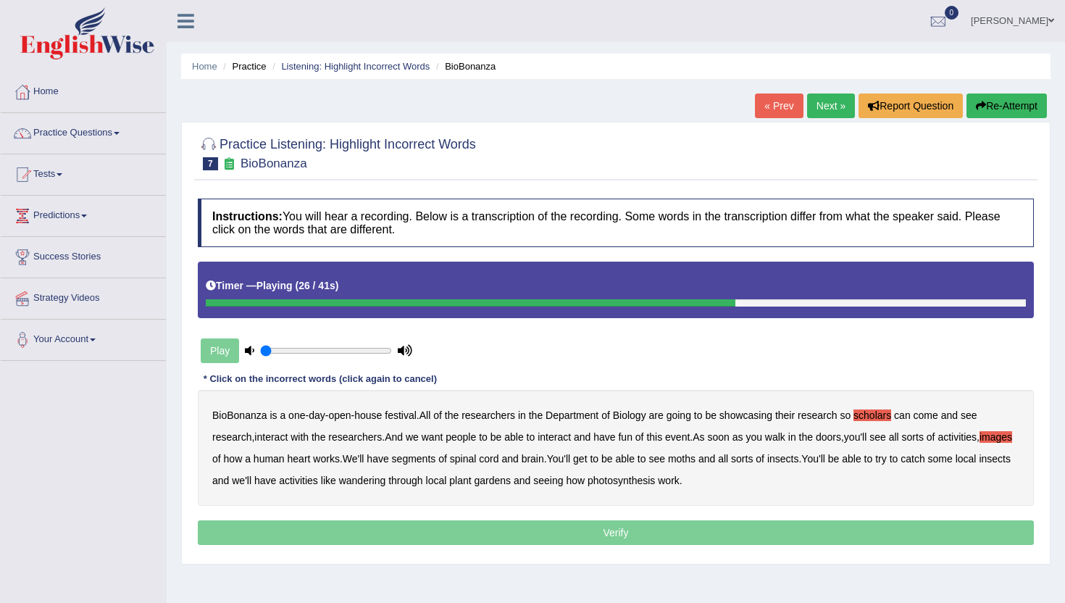
click at [436, 455] on b "segments" at bounding box center [414, 459] width 44 height 12
click at [695, 453] on b "moths" at bounding box center [682, 459] width 28 height 12
click at [386, 477] on b "wandering" at bounding box center [362, 480] width 47 height 12
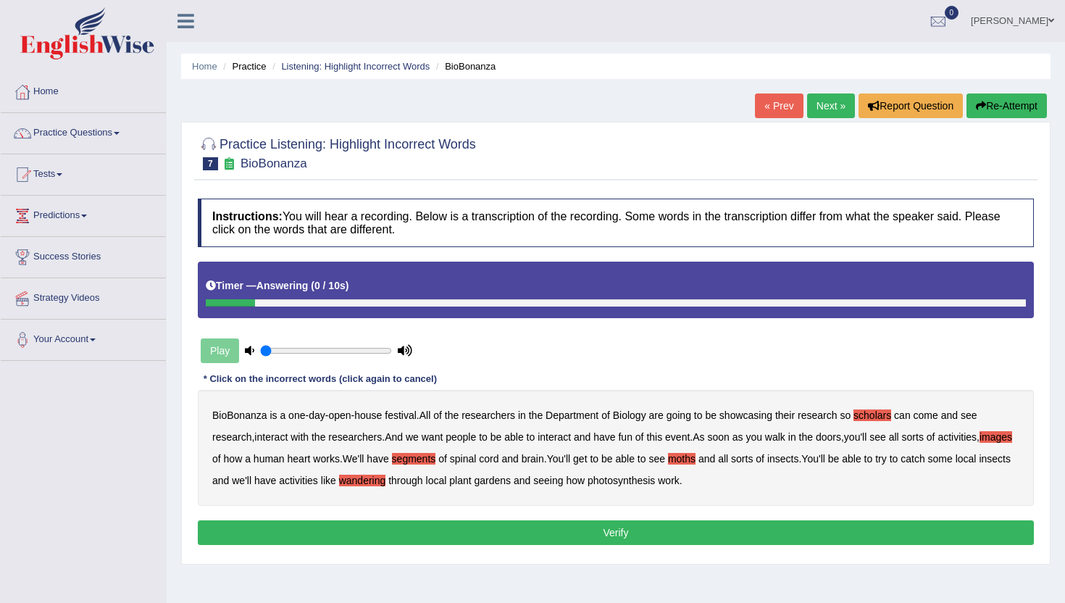
click at [663, 538] on button "Verify" at bounding box center [616, 532] width 836 height 25
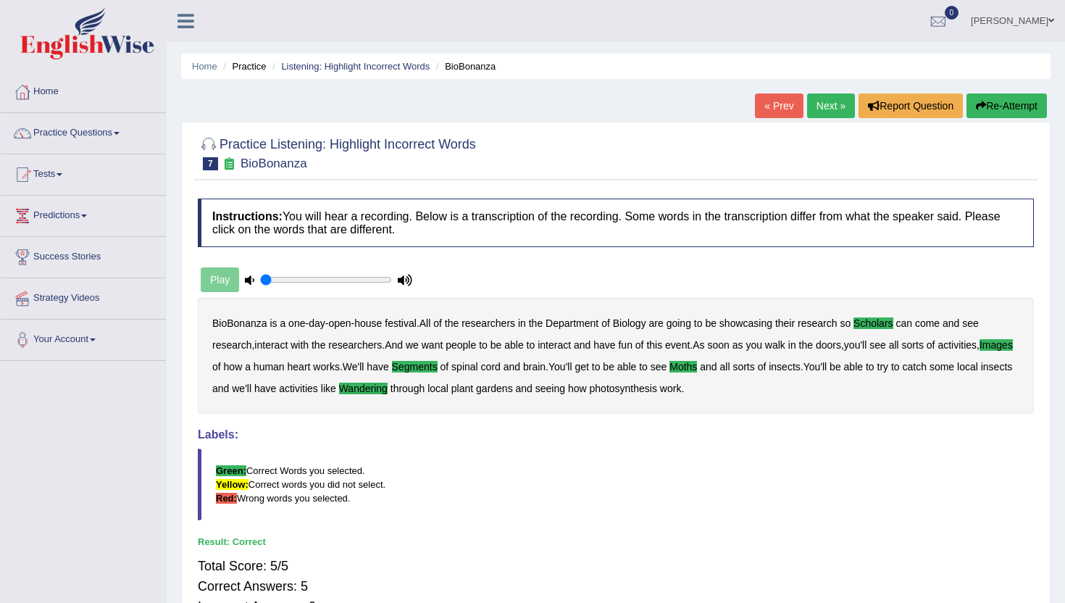
click at [826, 105] on link "Next »" at bounding box center [831, 105] width 48 height 25
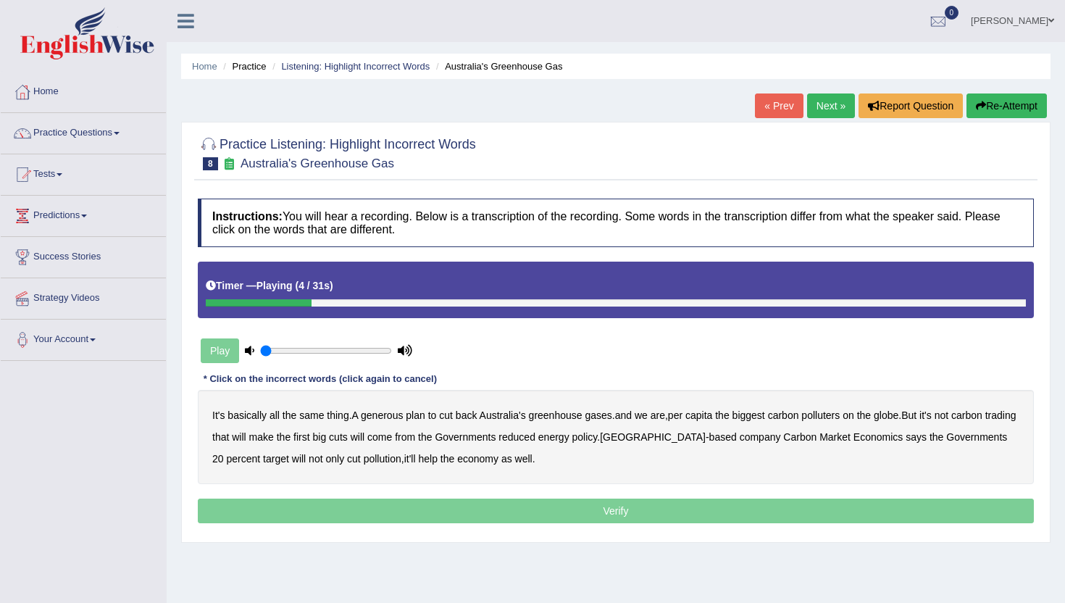
click at [398, 415] on b "generous" at bounding box center [382, 415] width 42 height 12
click at [898, 414] on b "globe" at bounding box center [885, 415] width 25 height 12
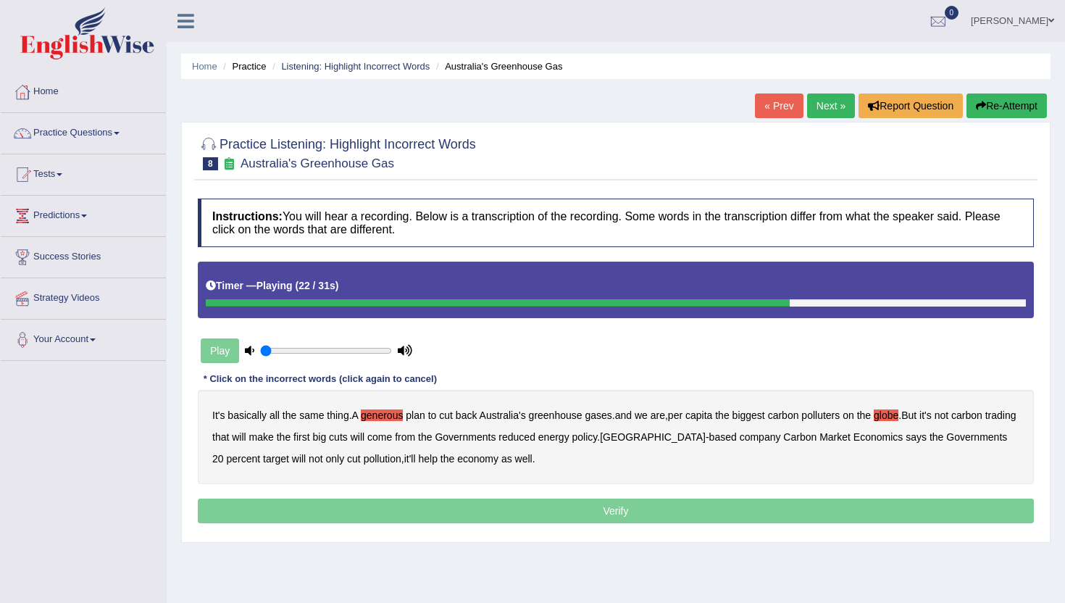
click at [598, 436] on b "policy" at bounding box center [584, 437] width 25 height 12
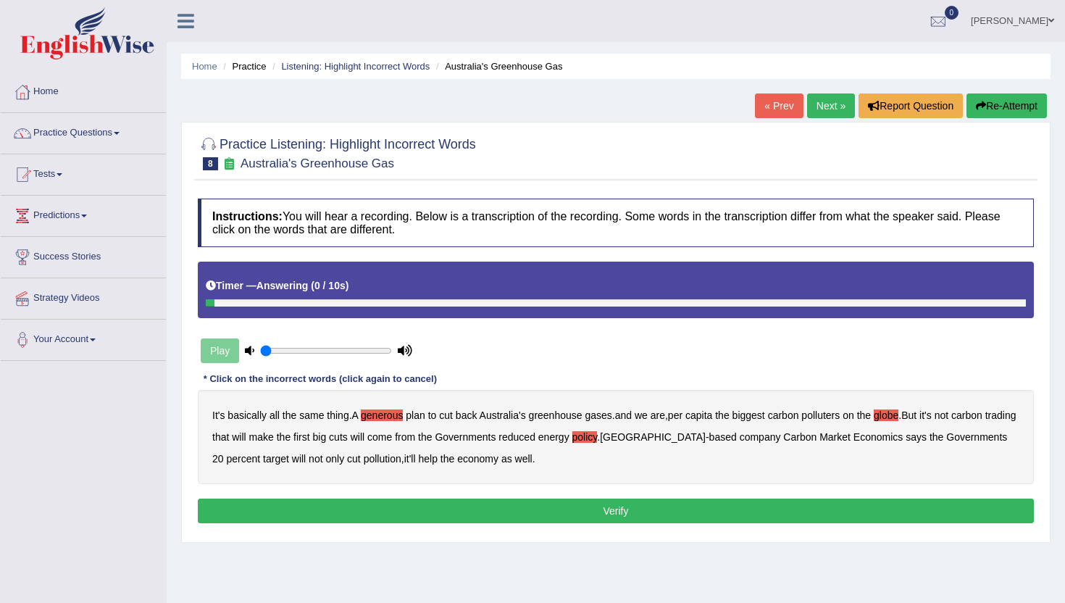
click at [457, 507] on button "Verify" at bounding box center [616, 510] width 836 height 25
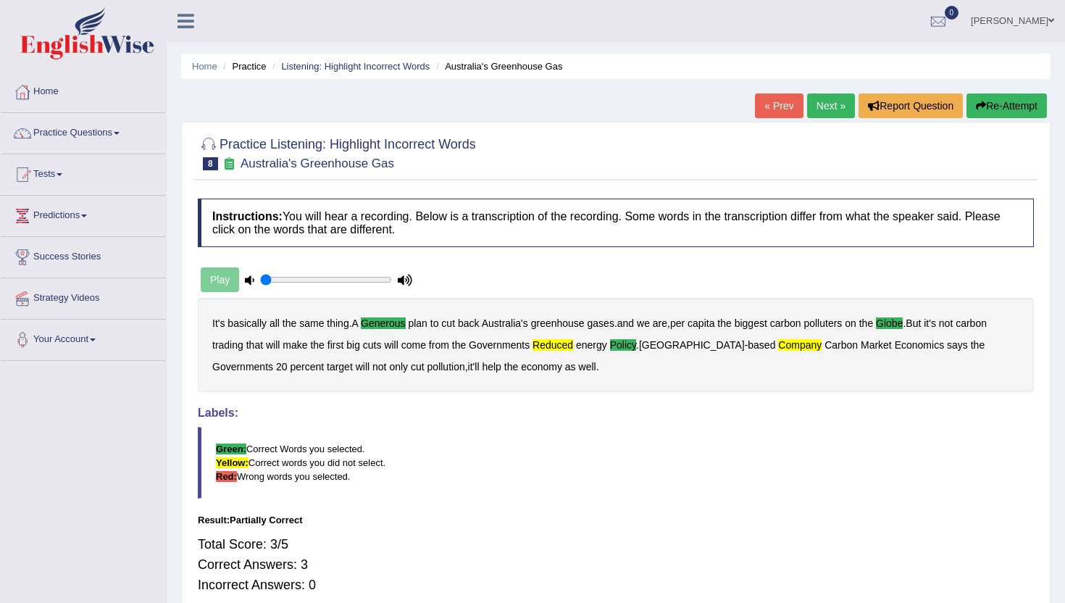
click at [835, 106] on link "Next »" at bounding box center [831, 105] width 48 height 25
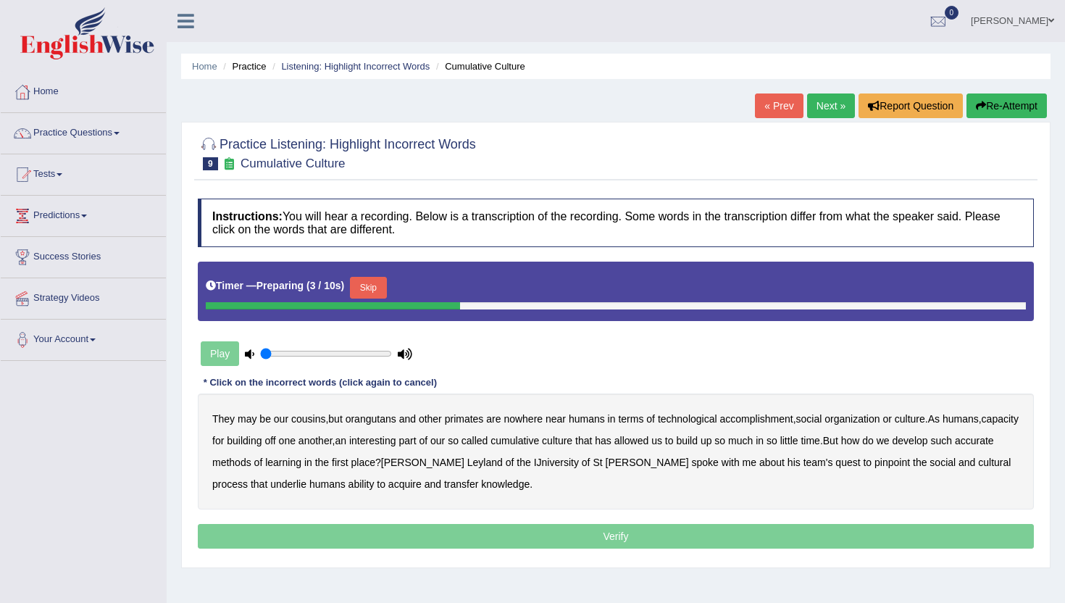
click at [377, 286] on button "Skip" at bounding box center [368, 288] width 36 height 22
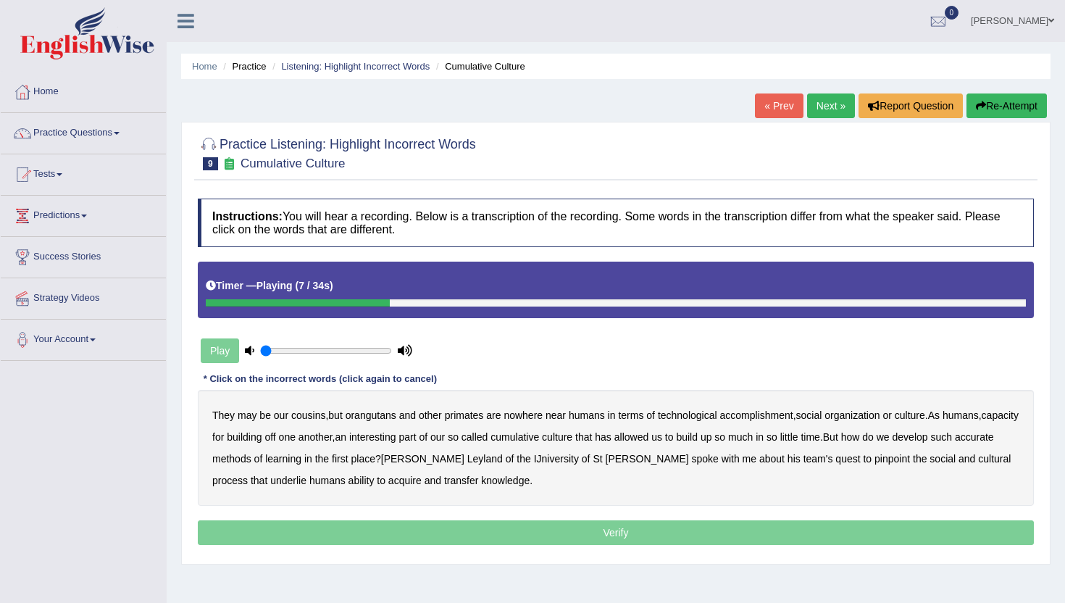
click at [773, 414] on b "accomplishment" at bounding box center [756, 415] width 73 height 12
click at [396, 440] on b "interesting" at bounding box center [372, 437] width 47 height 12
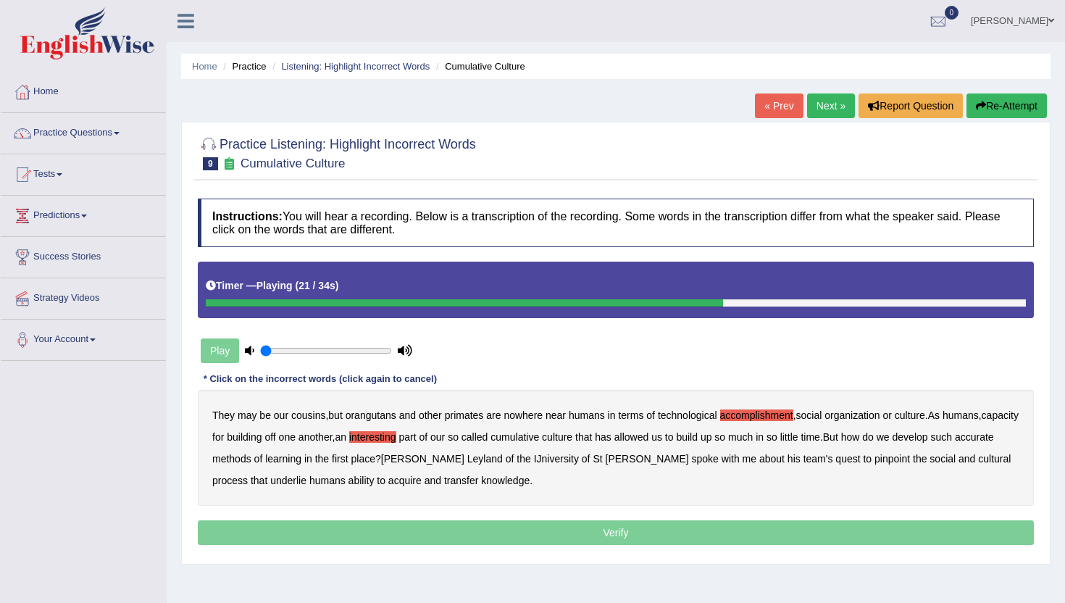
click at [955, 443] on b "accurate" at bounding box center [974, 437] width 39 height 12
click at [978, 456] on b "cultural" at bounding box center [994, 459] width 33 height 12
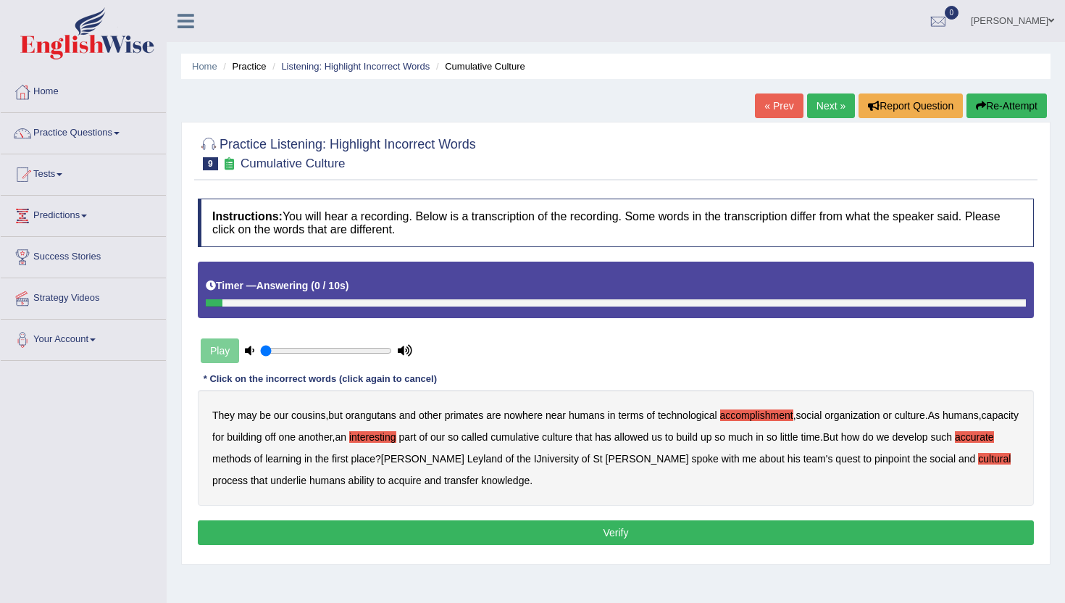
click at [444, 476] on b "transfer" at bounding box center [461, 480] width 34 height 12
click at [451, 529] on button "Verify" at bounding box center [616, 532] width 836 height 25
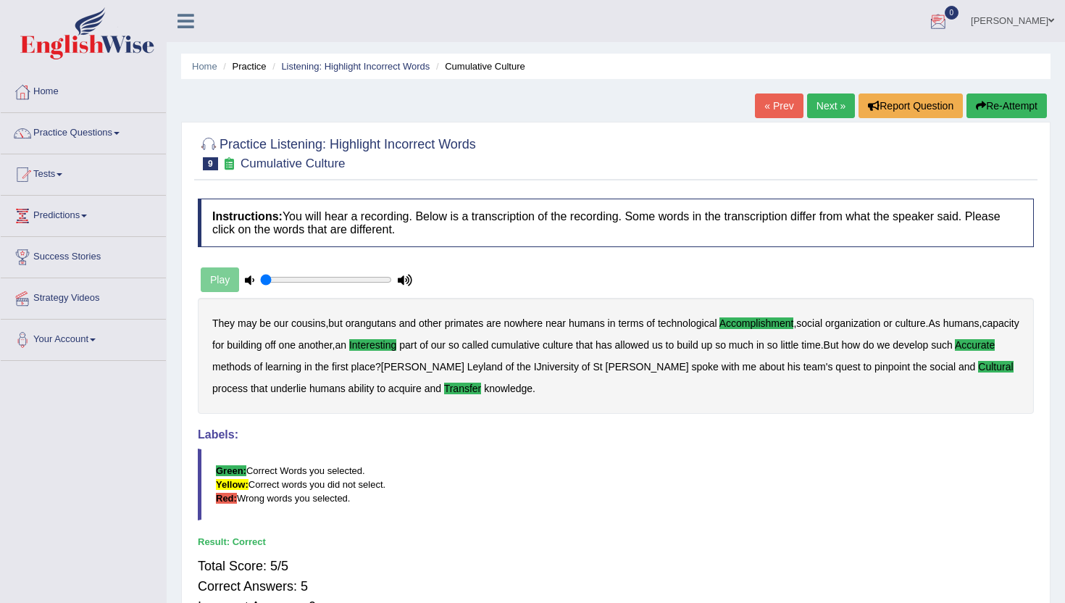
click at [820, 113] on link "Next »" at bounding box center [831, 105] width 48 height 25
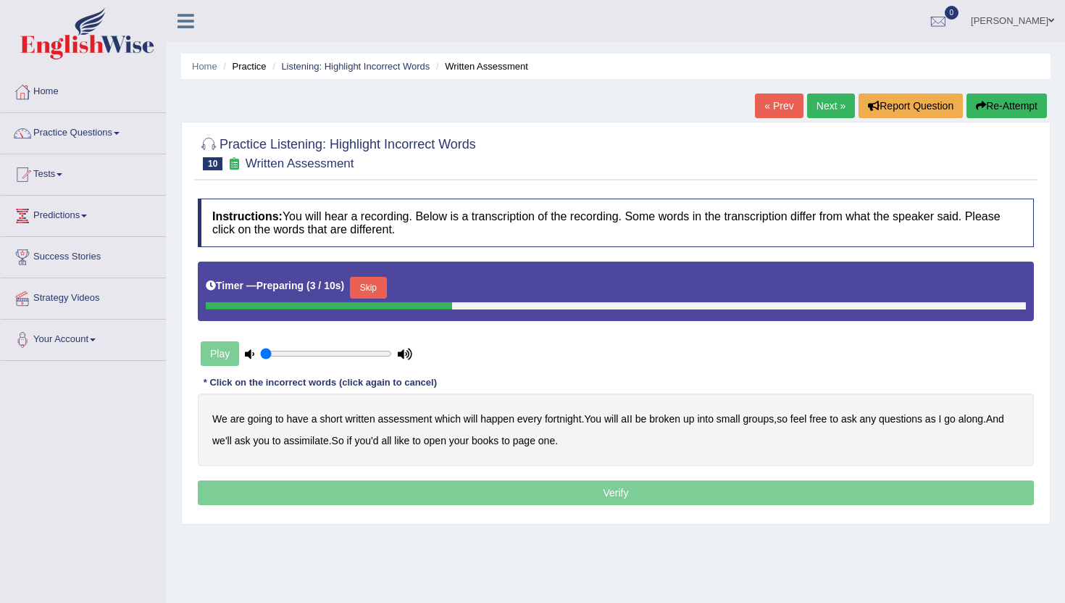
click at [382, 281] on button "Skip" at bounding box center [368, 288] width 36 height 22
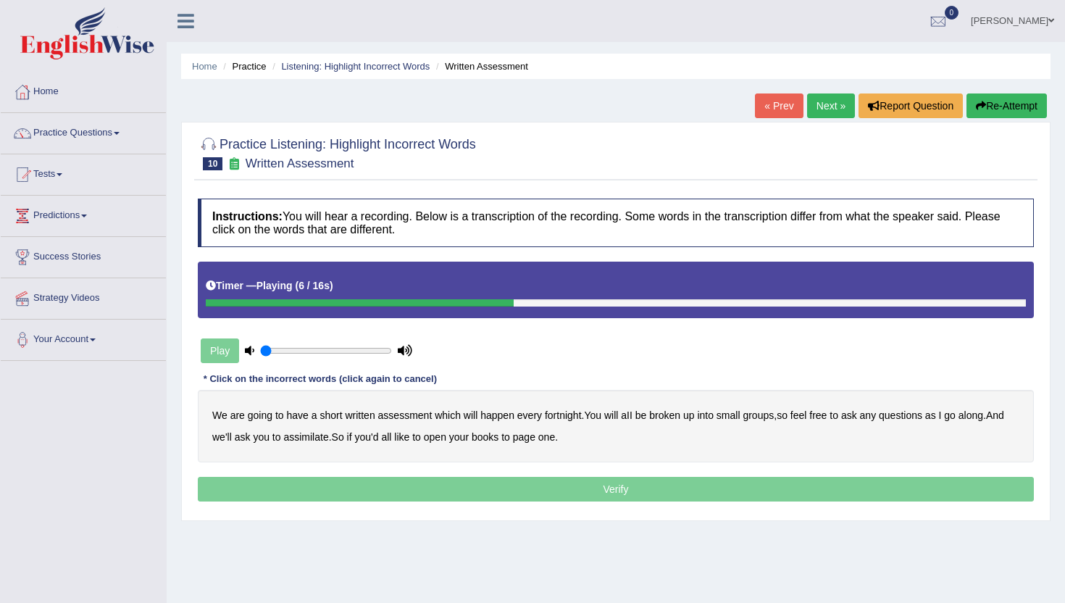
click at [677, 416] on b "broken" at bounding box center [664, 415] width 31 height 12
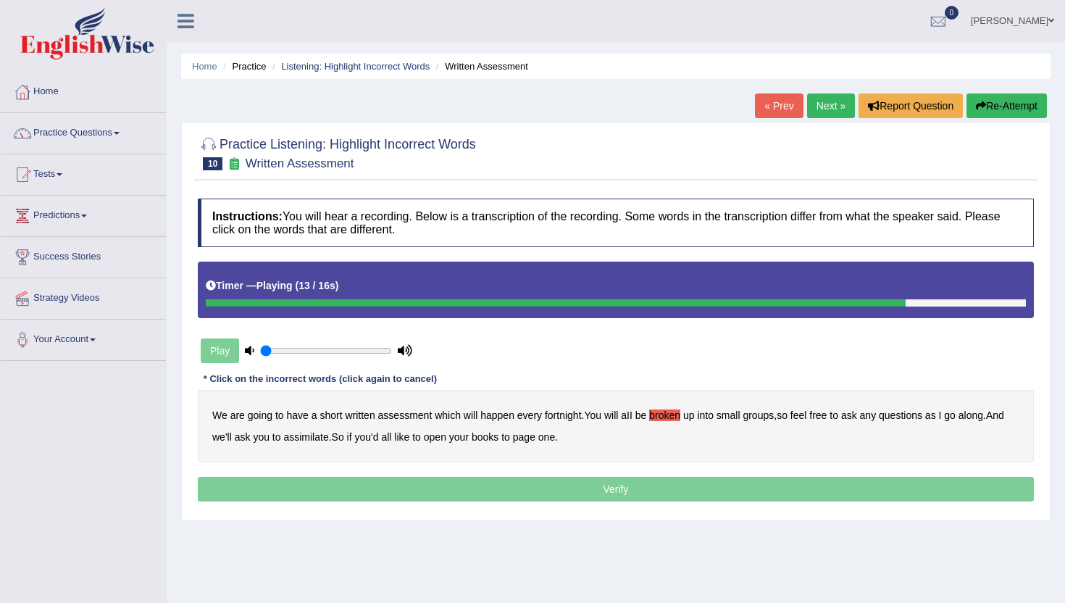
click at [225, 435] on b "we'll" at bounding box center [222, 437] width 20 height 12
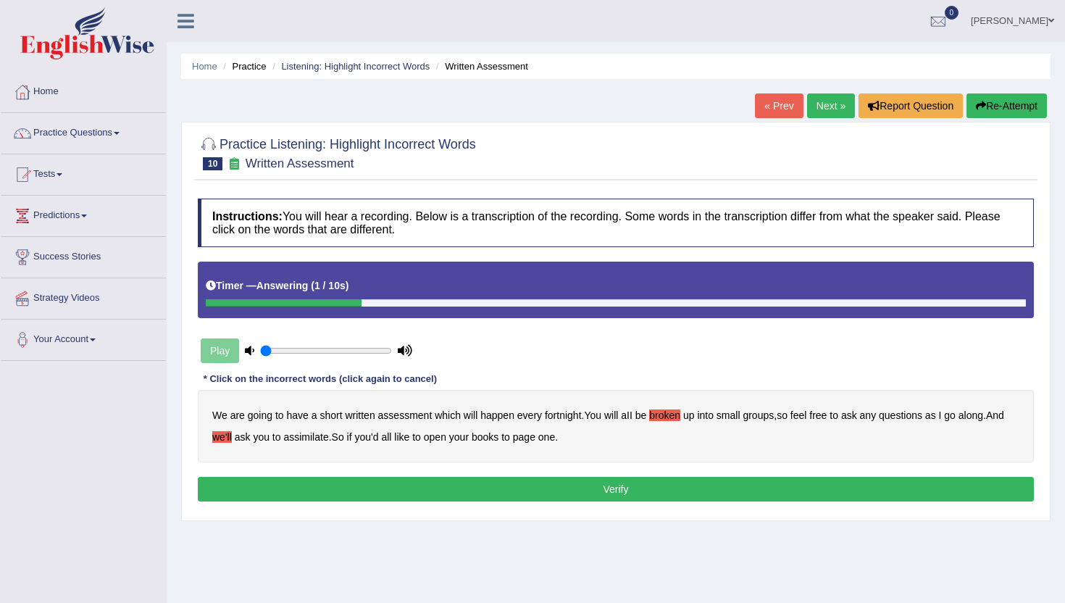
click at [213, 437] on b "we'll" at bounding box center [222, 437] width 20 height 12
click at [236, 437] on b "ask" at bounding box center [243, 437] width 16 height 12
click at [272, 491] on button "Verify" at bounding box center [616, 489] width 836 height 25
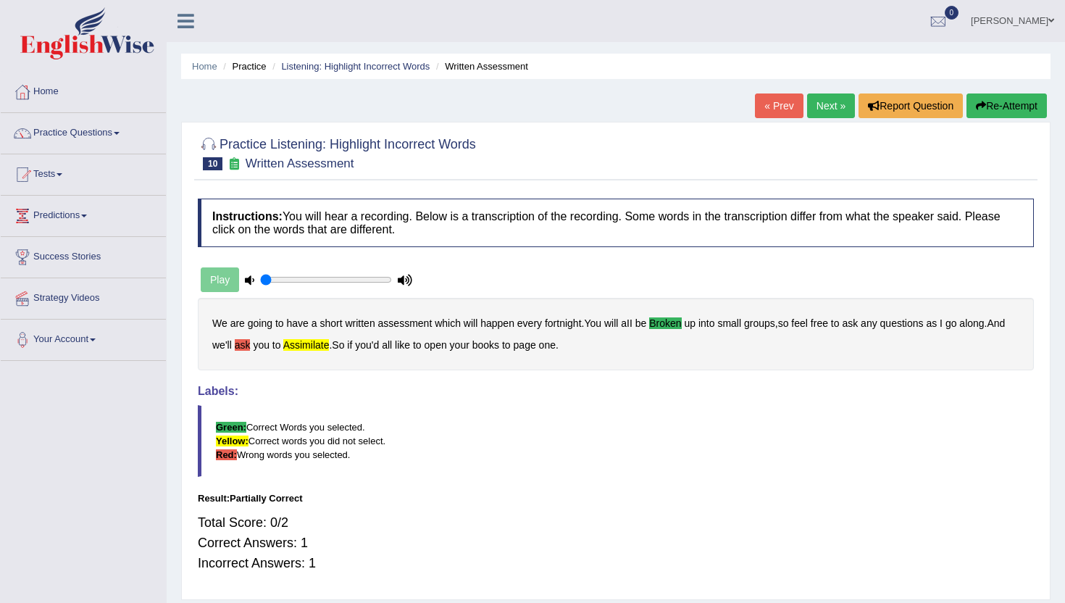
click at [1004, 112] on button "Re-Attempt" at bounding box center [1006, 105] width 80 height 25
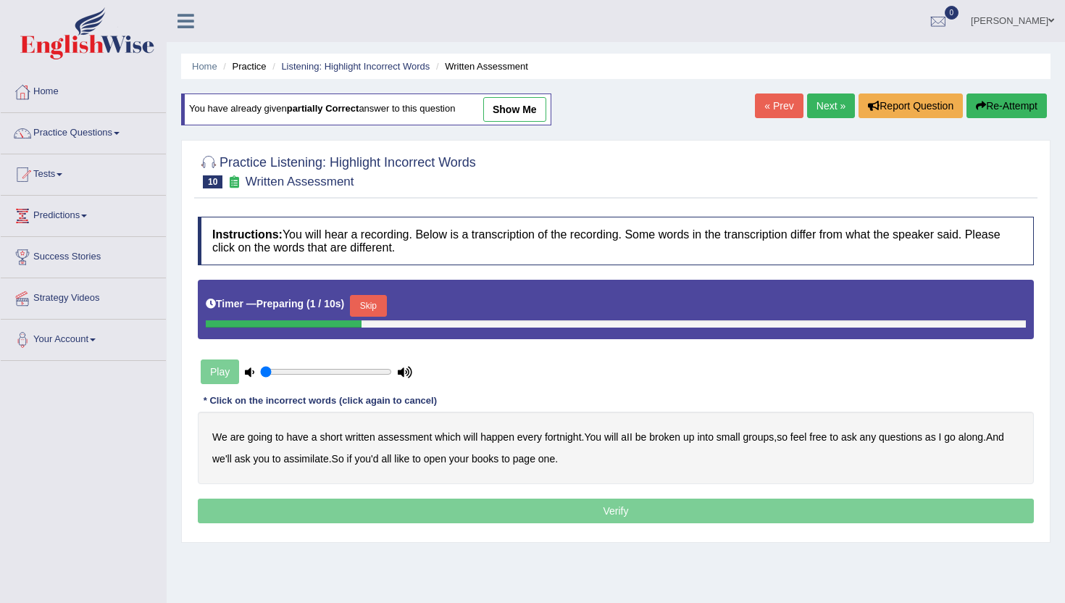
click at [373, 306] on button "Skip" at bounding box center [368, 306] width 36 height 22
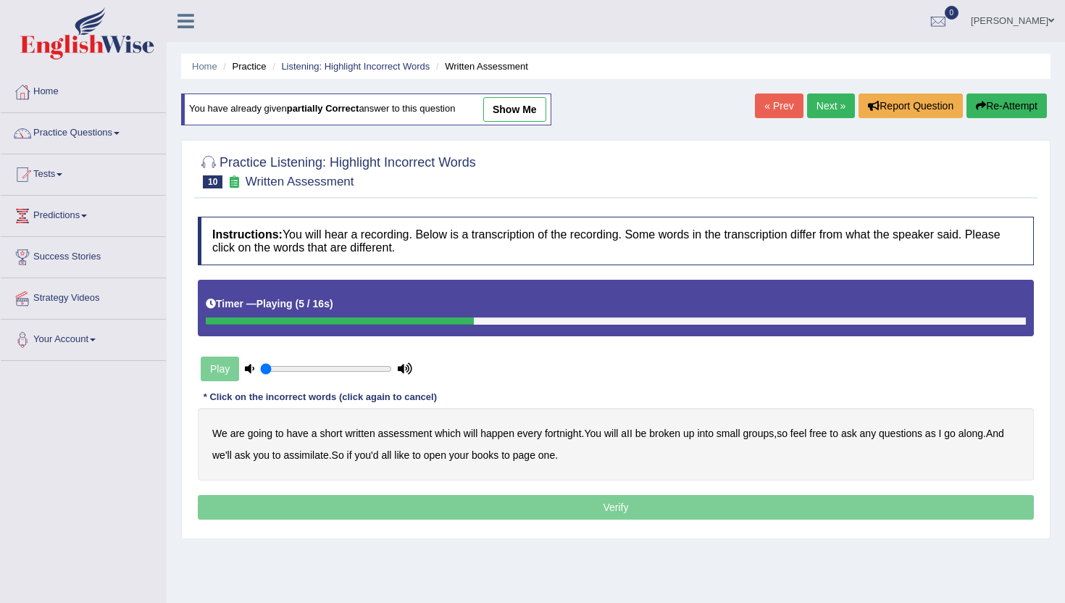
click at [669, 438] on b "broken" at bounding box center [664, 433] width 31 height 12
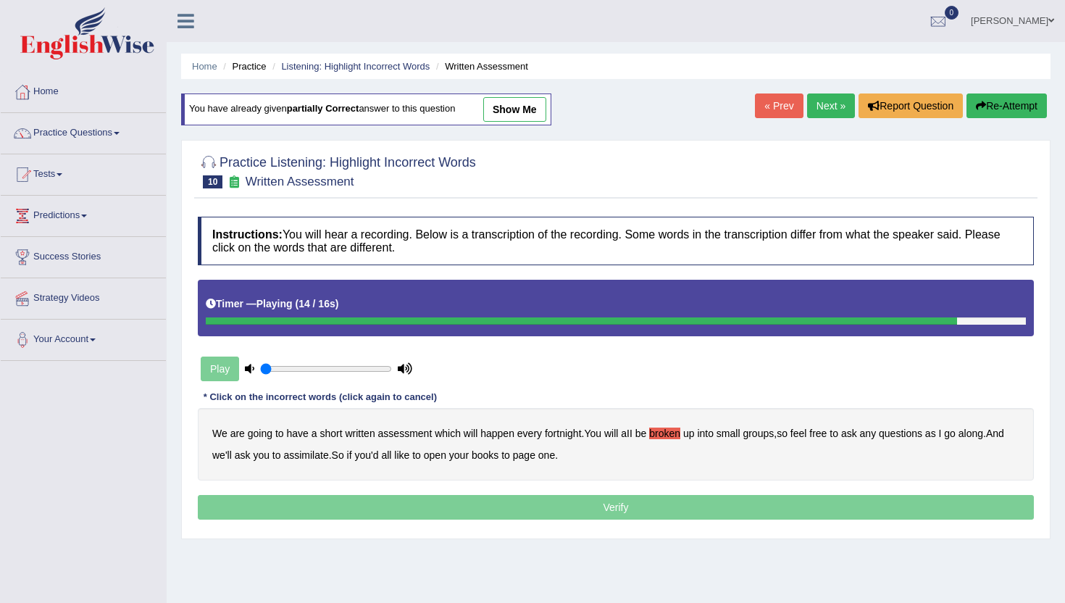
click at [300, 454] on b "assimilate" at bounding box center [305, 455] width 45 height 12
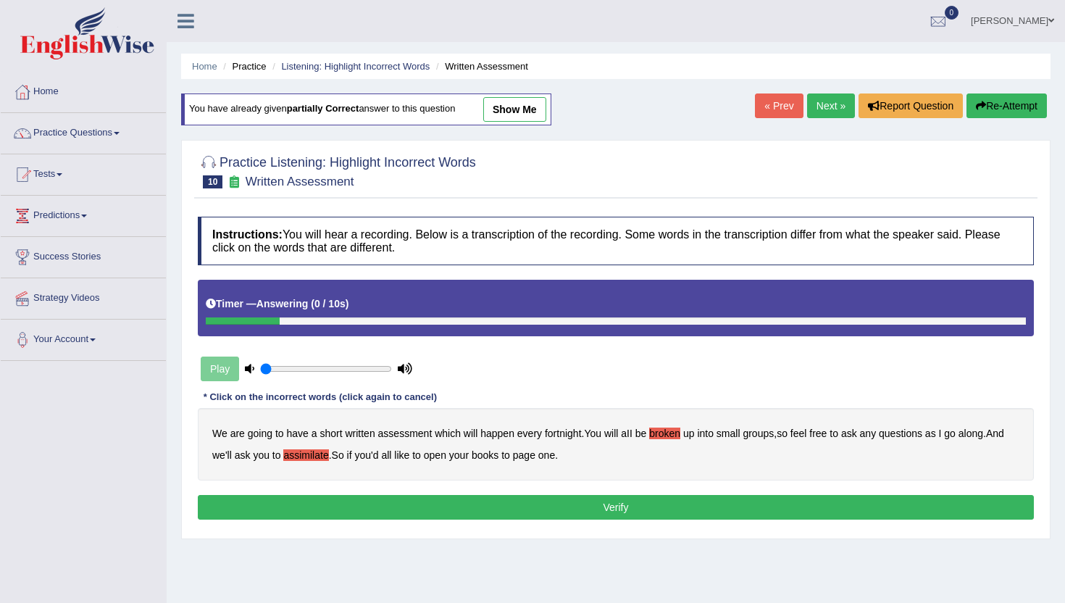
click at [382, 511] on button "Verify" at bounding box center [616, 507] width 836 height 25
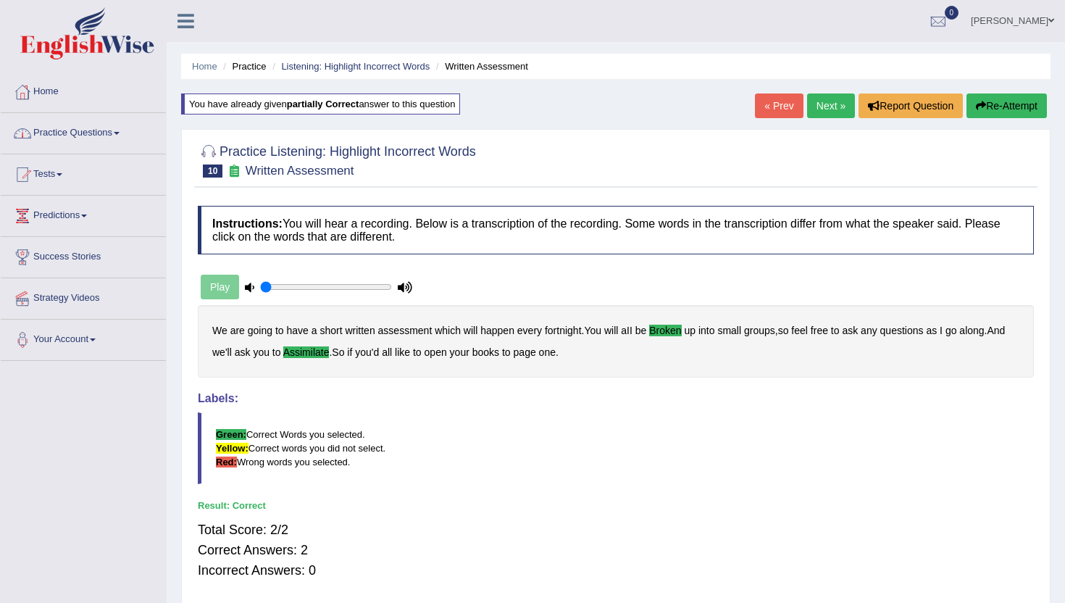
click at [1052, 22] on span at bounding box center [1051, 20] width 6 height 9
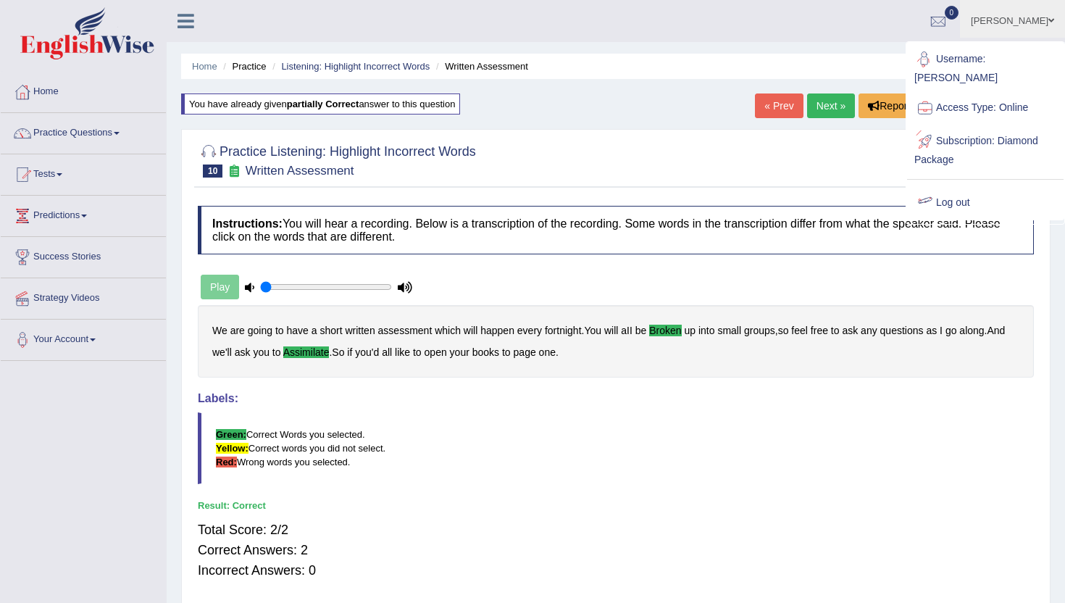
click at [966, 186] on link "Log out" at bounding box center [985, 202] width 156 height 33
